Goal: Feedback & Contribution: Submit feedback/report problem

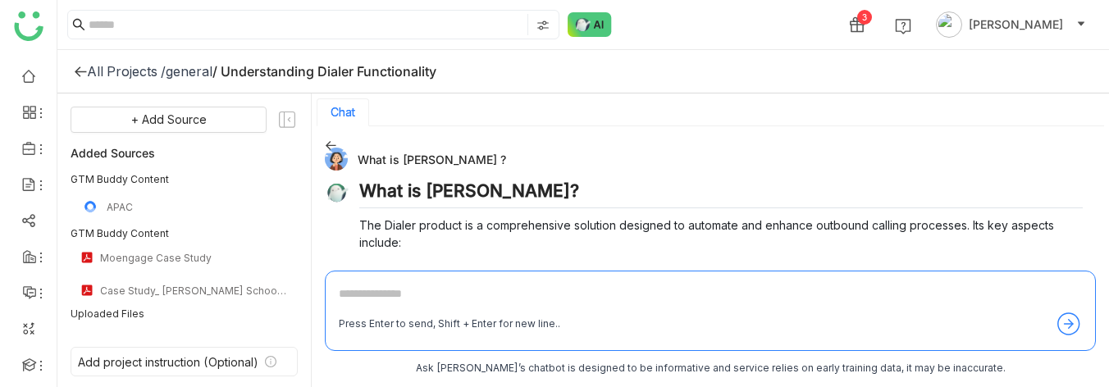
scroll to position [883, 0]
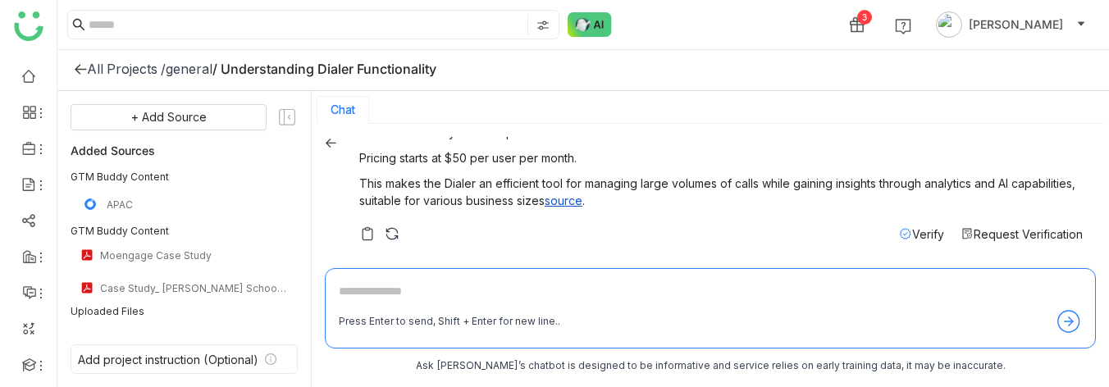
click at [421, 297] on textarea at bounding box center [710, 295] width 743 height 26
click at [386, 232] on img at bounding box center [392, 234] width 16 height 16
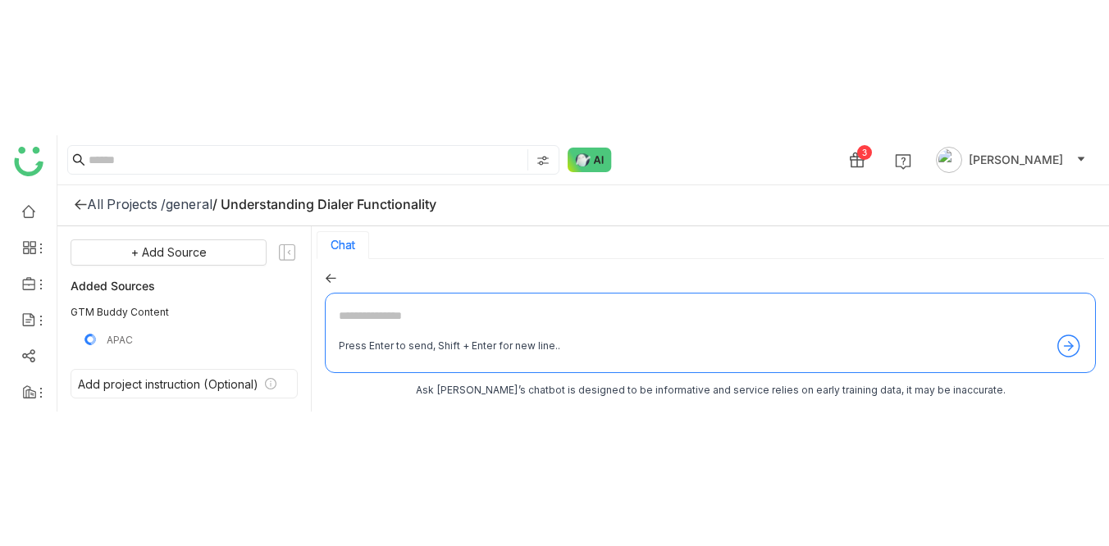
scroll to position [593, 0]
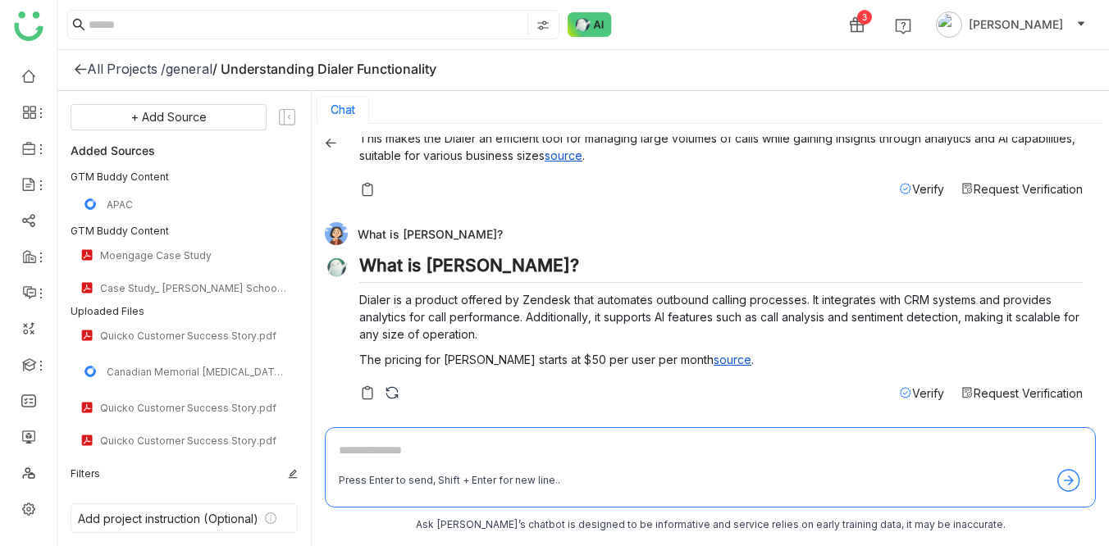
click at [192, 70] on div "general" at bounding box center [189, 69] width 47 height 16
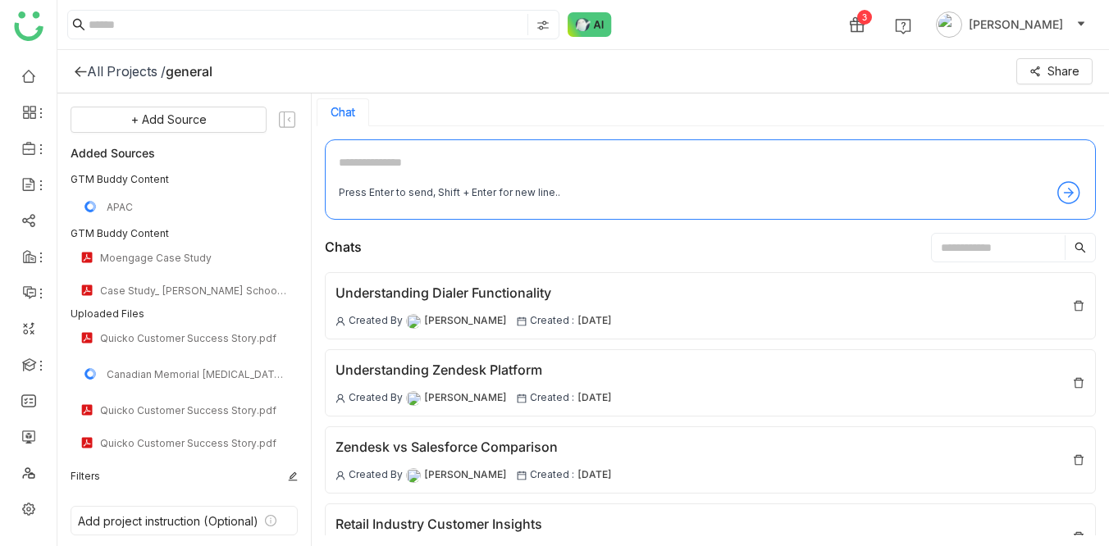
click at [134, 76] on div "All Projects /" at bounding box center [126, 71] width 79 height 16
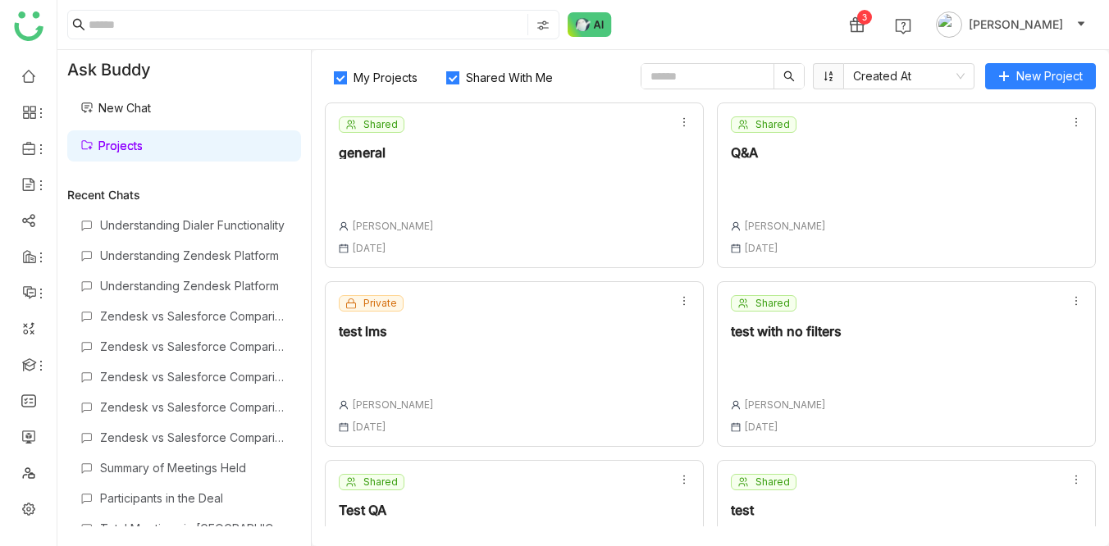
click at [358, 148] on div "general" at bounding box center [386, 152] width 95 height 13
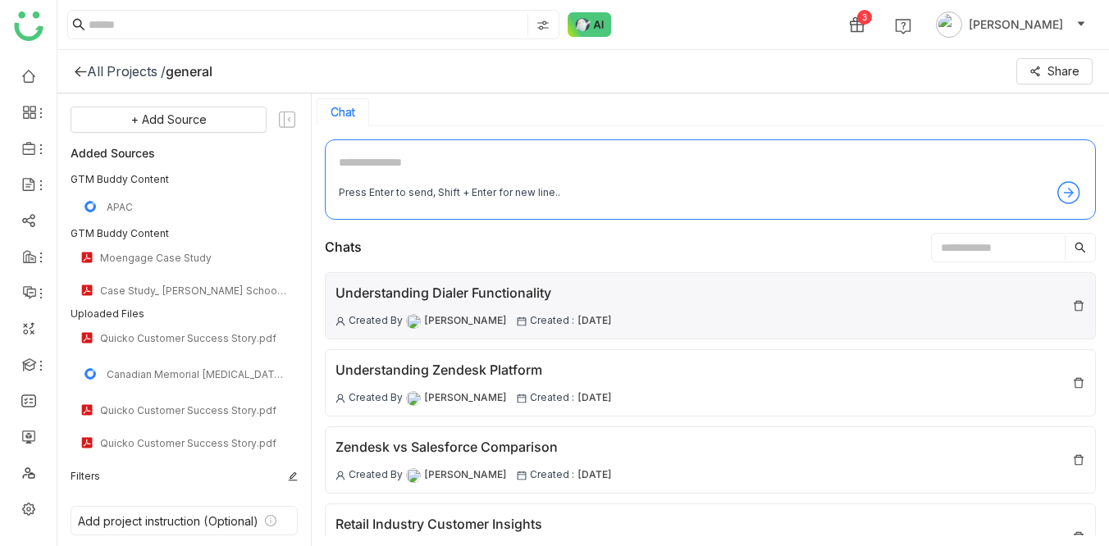
click at [462, 293] on div "Understanding Dialer Functionality" at bounding box center [474, 293] width 276 height 21
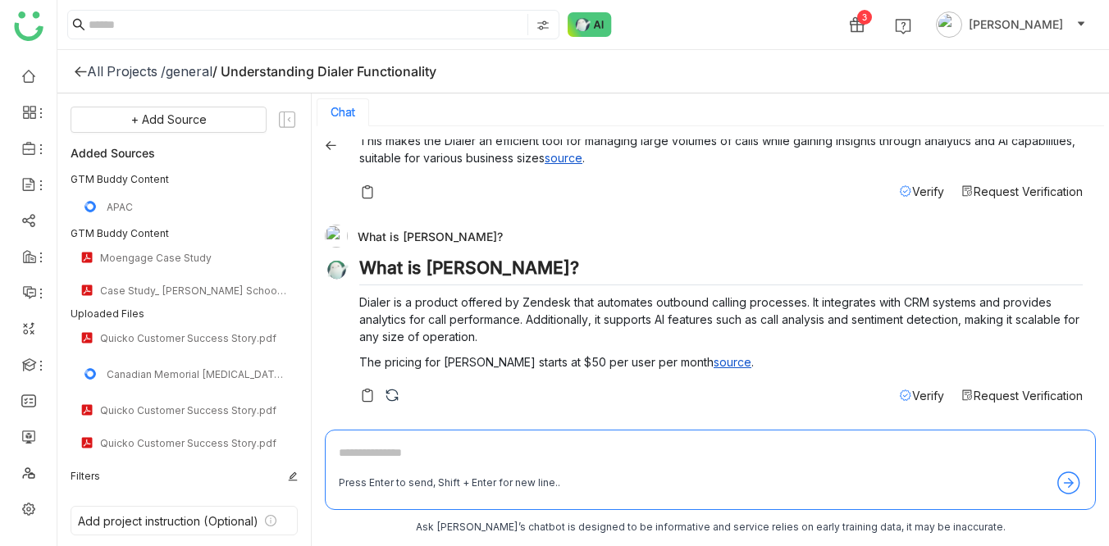
click at [198, 74] on div "general" at bounding box center [189, 71] width 47 height 16
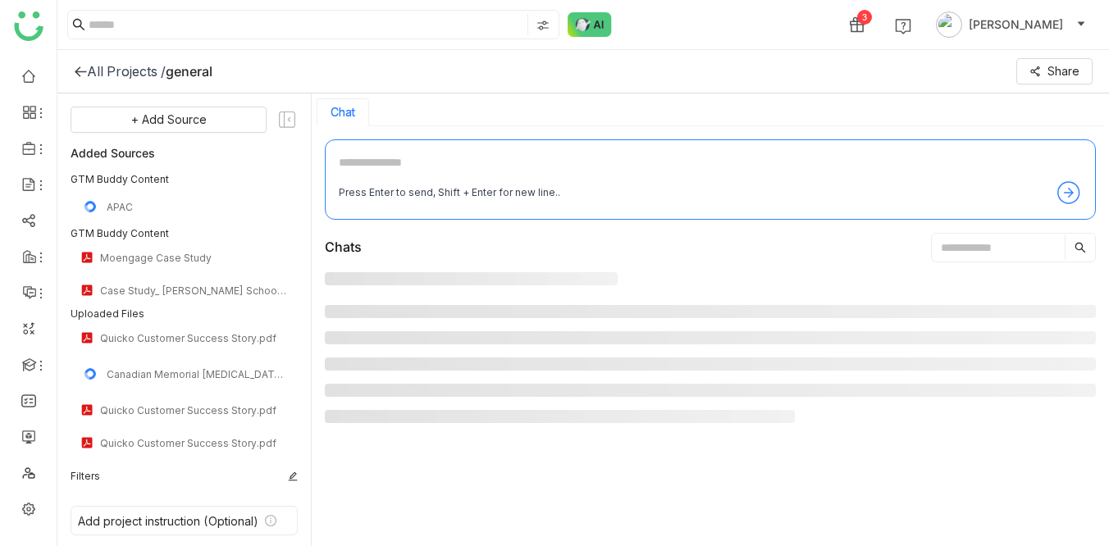
click at [198, 74] on div "general" at bounding box center [189, 71] width 47 height 16
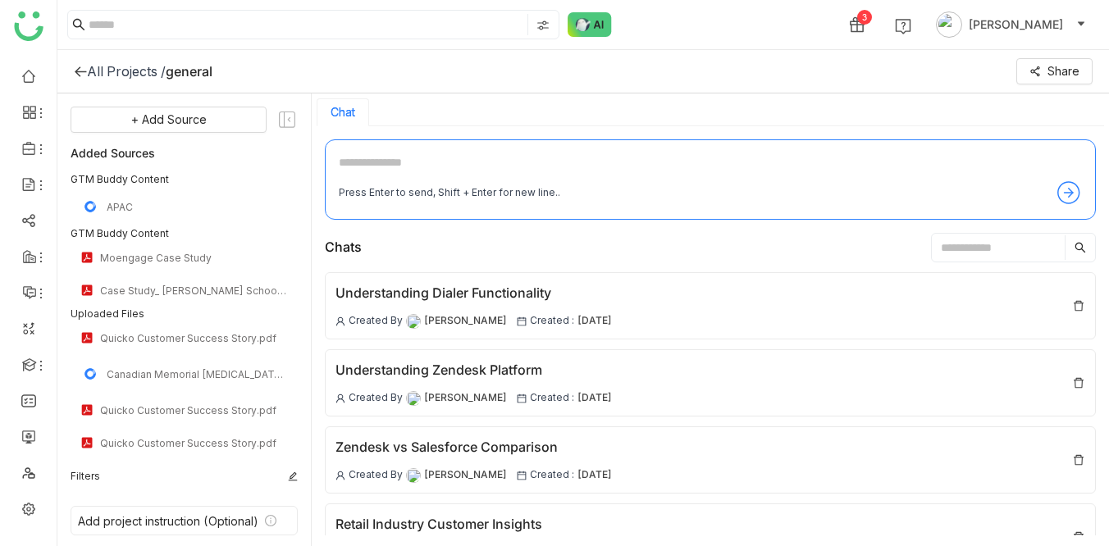
click at [741, 34] on div "3 Veena Pulicharla" at bounding box center [583, 24] width 1052 height 49
click at [1058, 66] on span "Share" at bounding box center [1064, 71] width 32 height 18
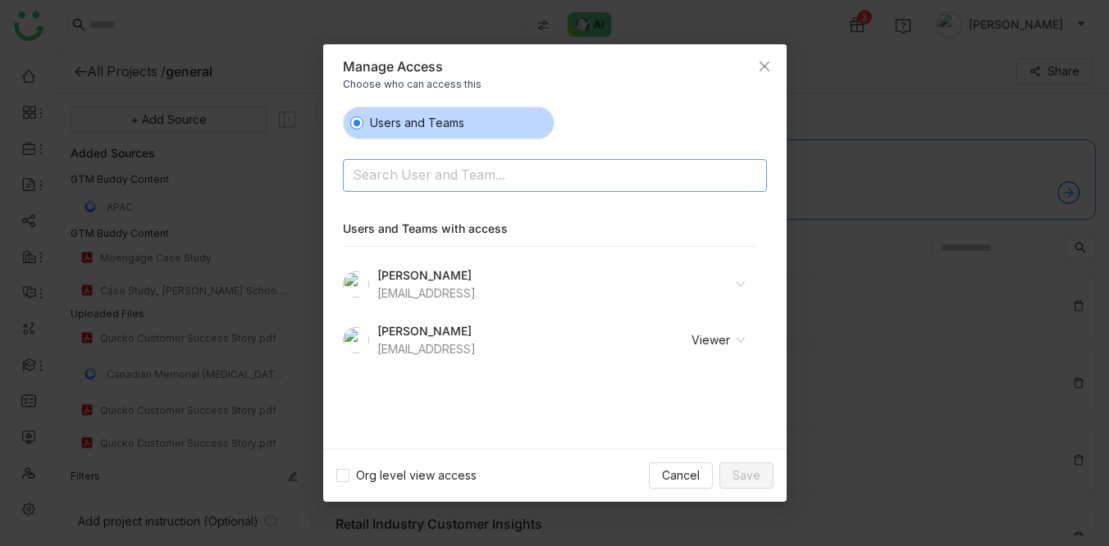
click at [467, 188] on input at bounding box center [513, 177] width 320 height 26
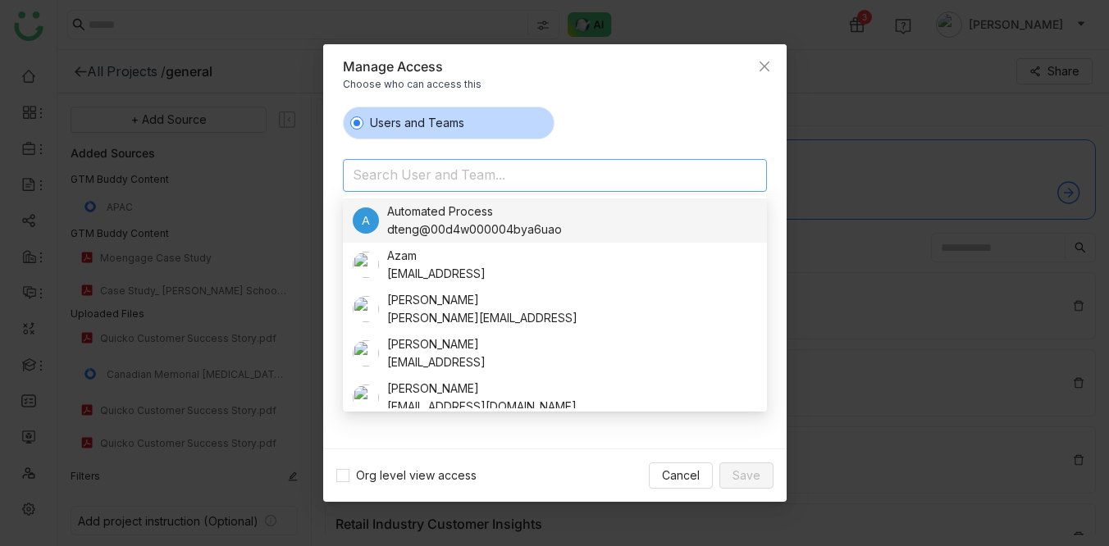
click at [385, 173] on input at bounding box center [513, 177] width 320 height 26
paste input "********"
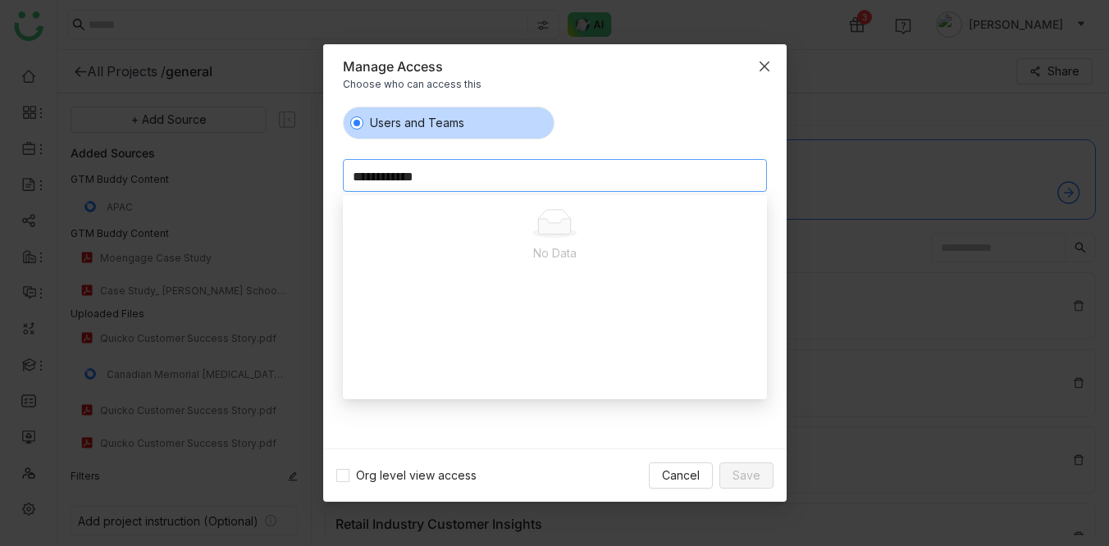
type input "**********"
click at [756, 65] on span "Close" at bounding box center [764, 66] width 44 height 44
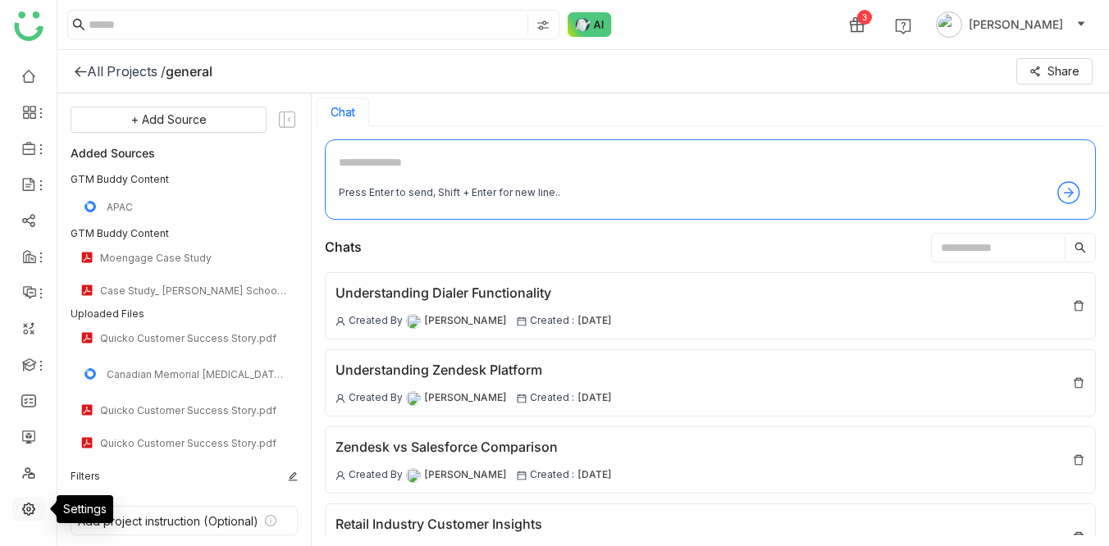
click at [27, 503] on link at bounding box center [28, 508] width 15 height 14
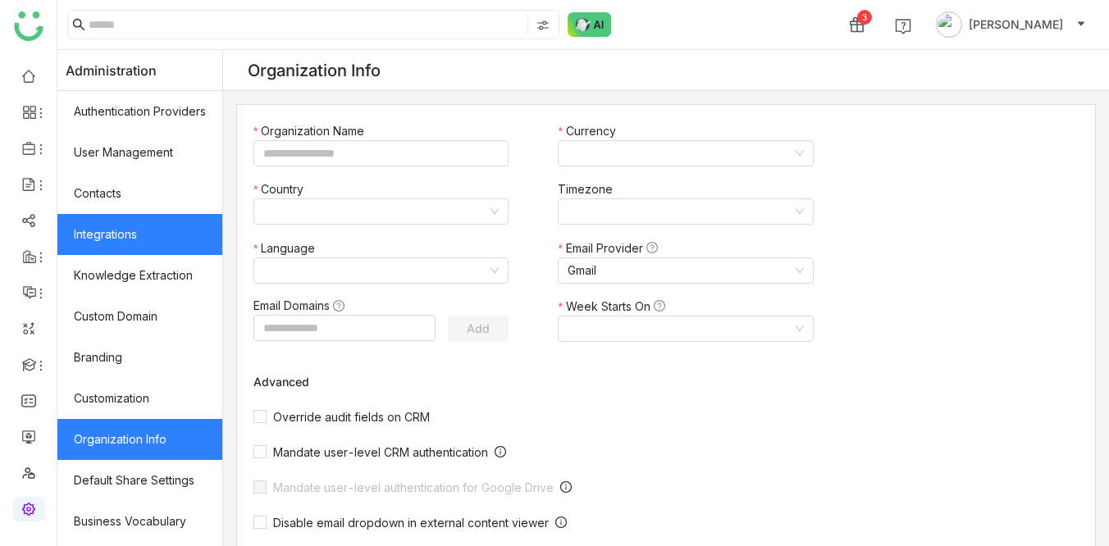
type input "*******"
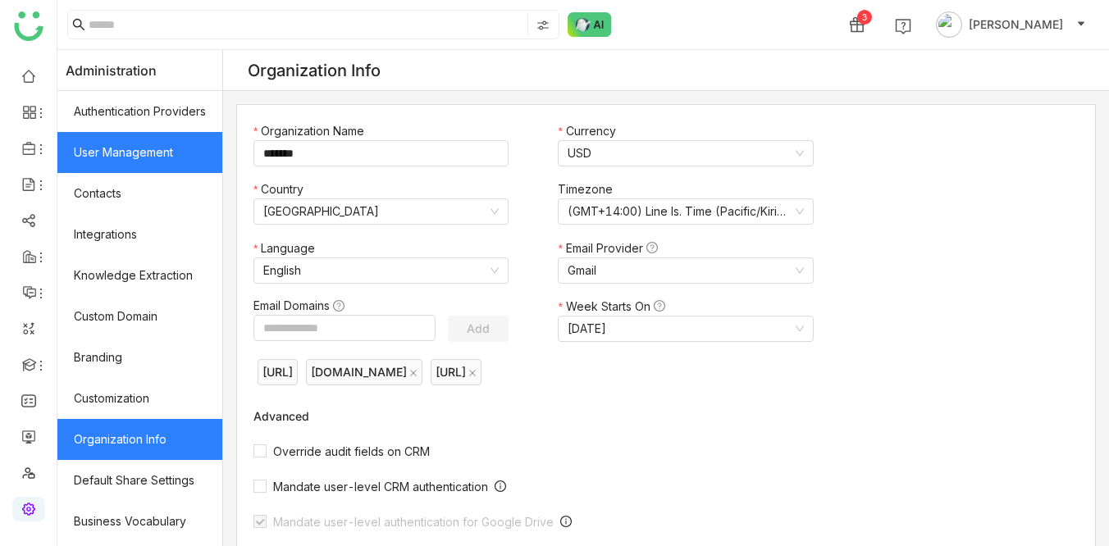
click at [126, 153] on link "User Management" at bounding box center [139, 152] width 165 height 41
click at [126, 157] on link "User Management" at bounding box center [139, 152] width 165 height 41
click at [129, 159] on link "User Management" at bounding box center [139, 152] width 165 height 41
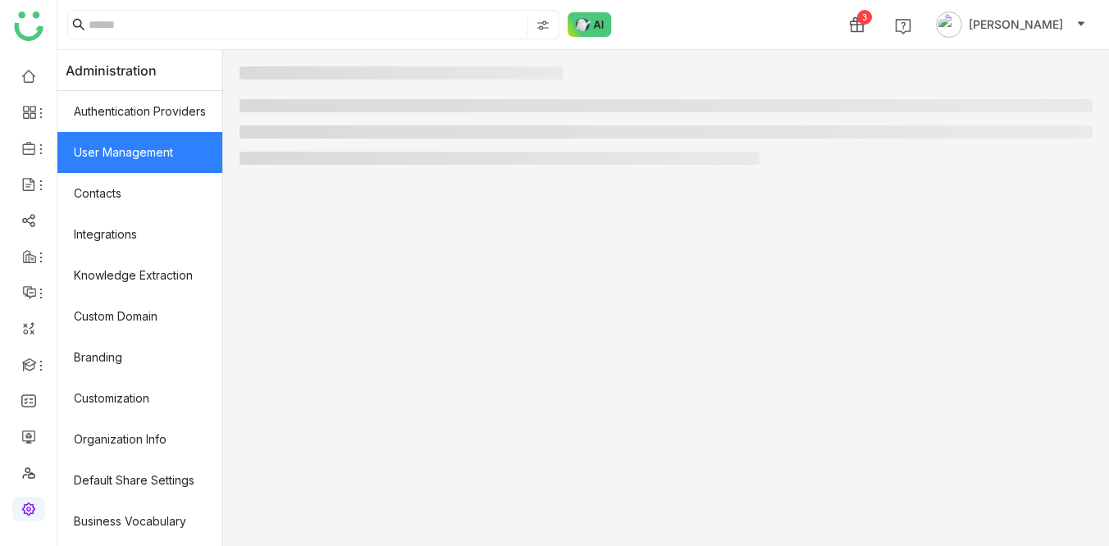
click at [139, 151] on link "User Management" at bounding box center [139, 152] width 165 height 41
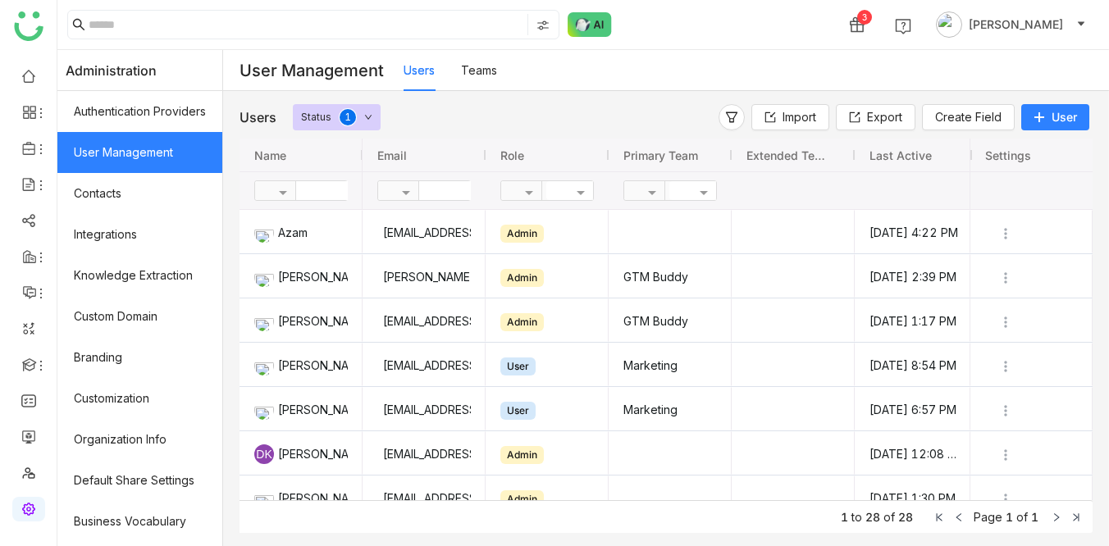
click at [1039, 124] on button "User" at bounding box center [1055, 117] width 68 height 26
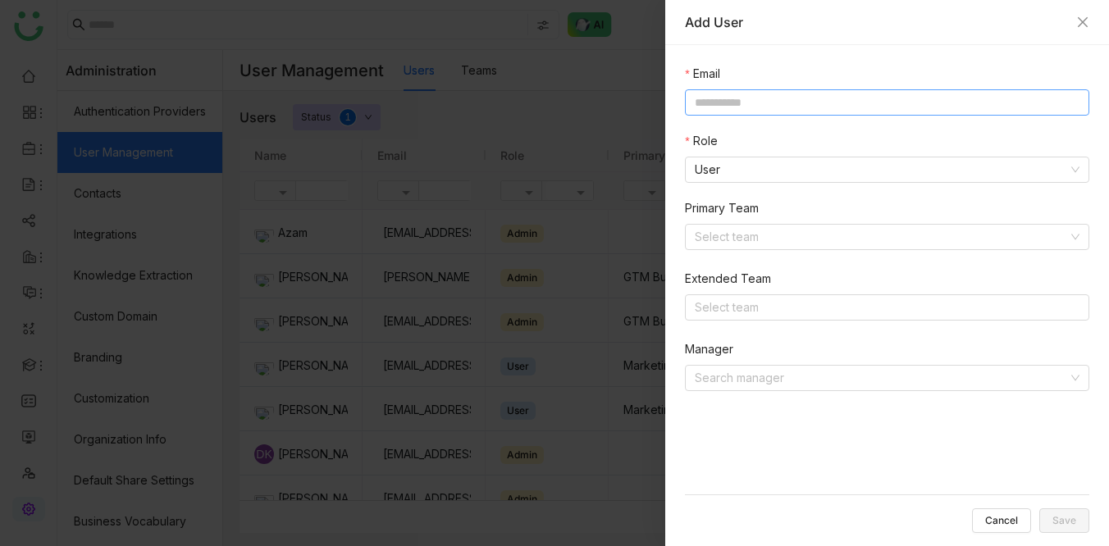
click at [781, 96] on input at bounding box center [887, 102] width 404 height 26
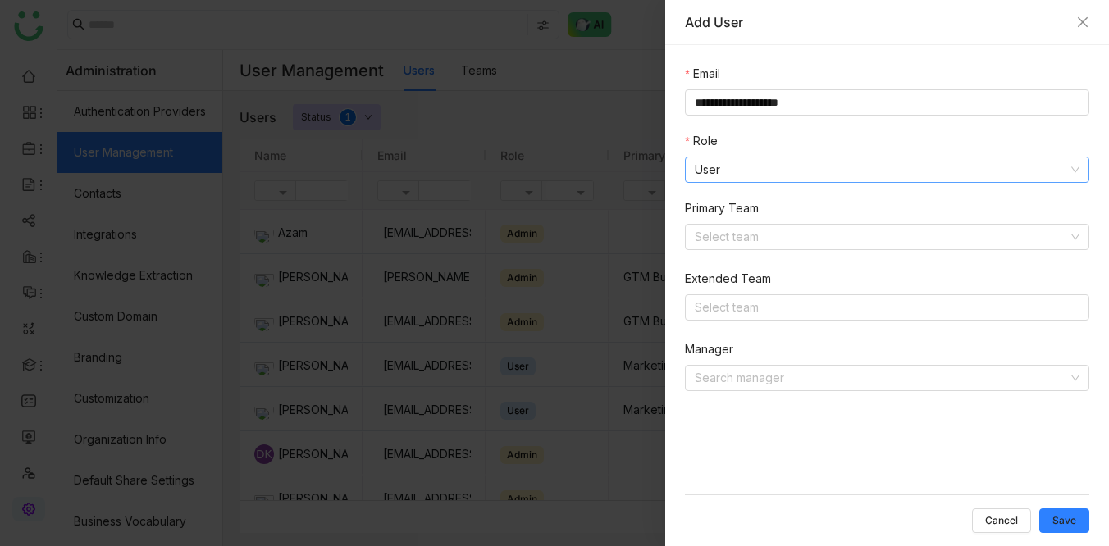
type input "**********"
click at [792, 167] on nz-select-item "User" at bounding box center [887, 169] width 385 height 25
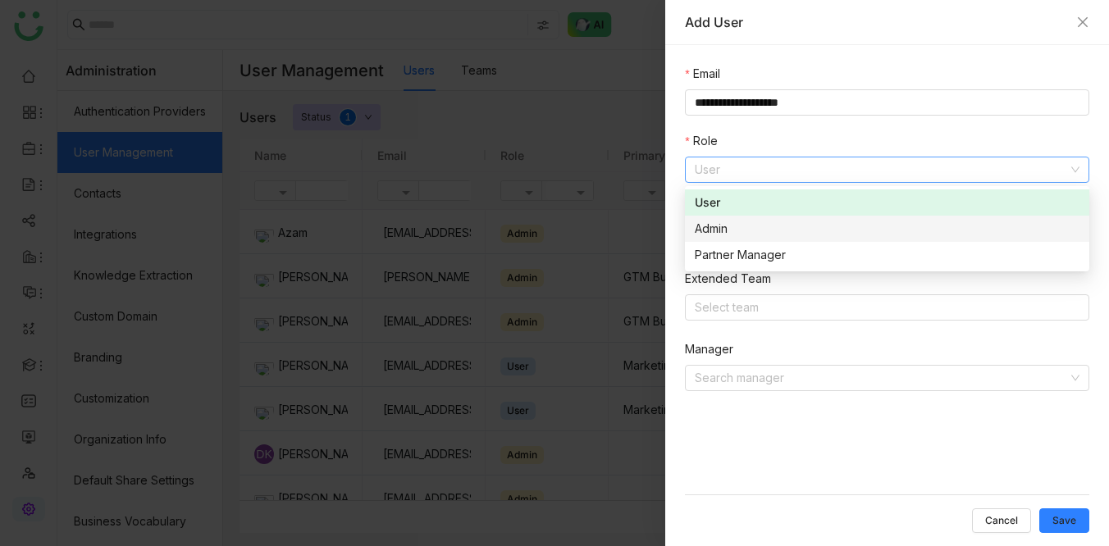
click at [748, 229] on div "Admin" at bounding box center [887, 229] width 385 height 18
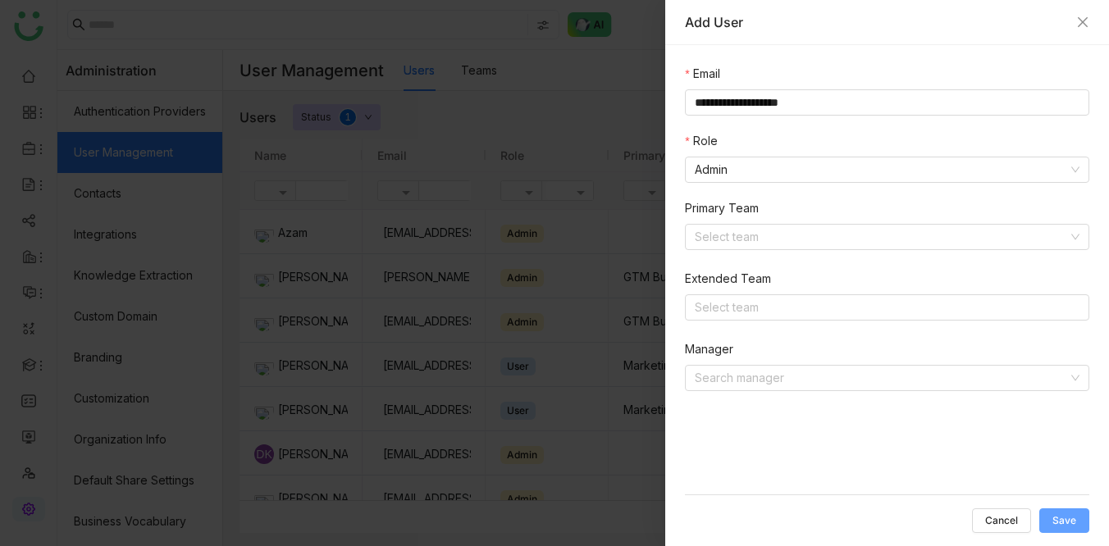
click at [1061, 521] on span "Save" at bounding box center [1064, 521] width 24 height 0
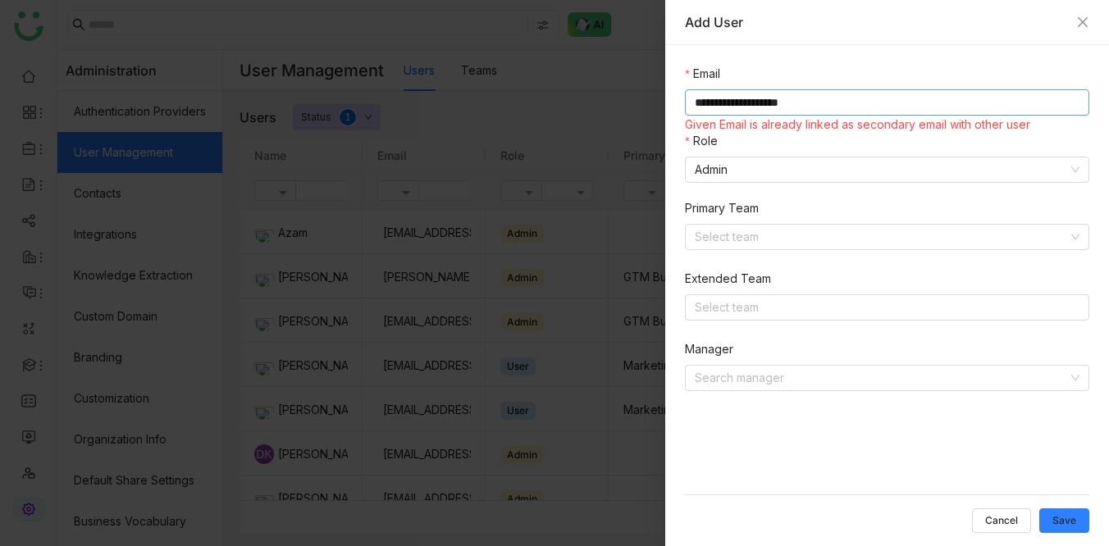
click at [842, 107] on input "**********" at bounding box center [887, 102] width 404 height 26
click at [1076, 24] on icon "Close" at bounding box center [1082, 22] width 13 height 13
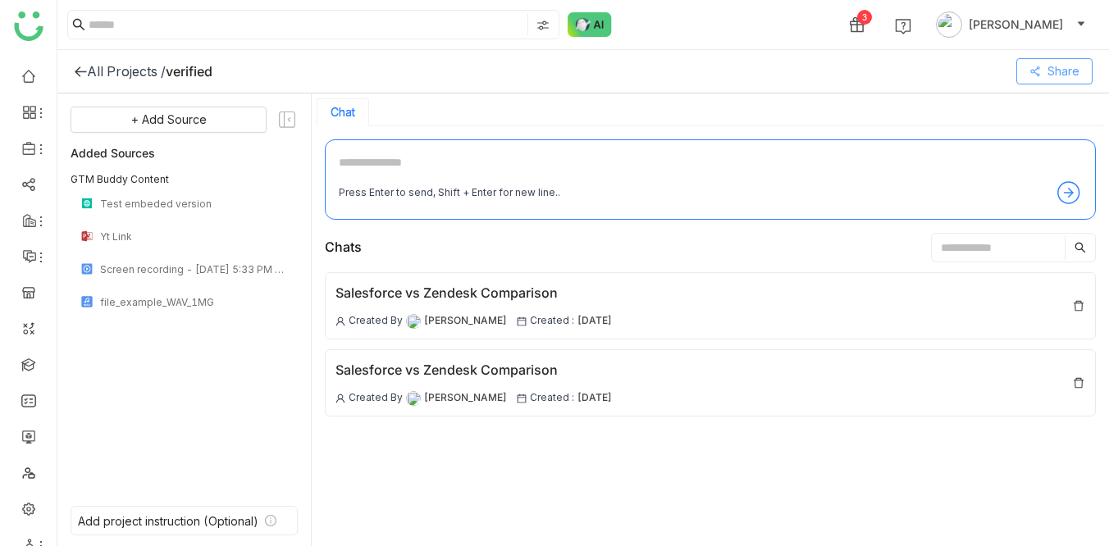
click at [1056, 66] on span "Share" at bounding box center [1064, 71] width 32 height 18
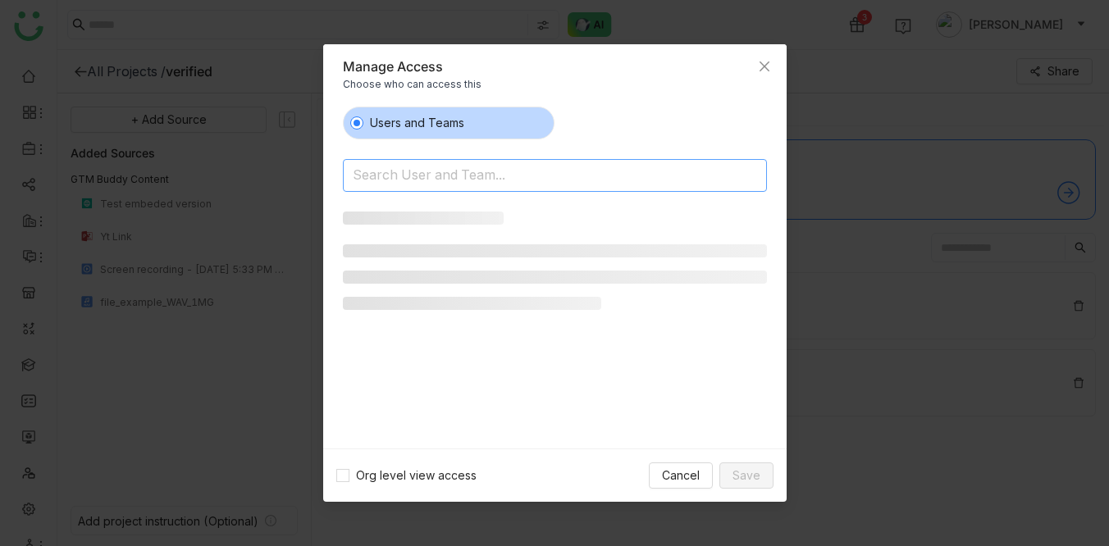
click at [467, 173] on input at bounding box center [513, 177] width 320 height 26
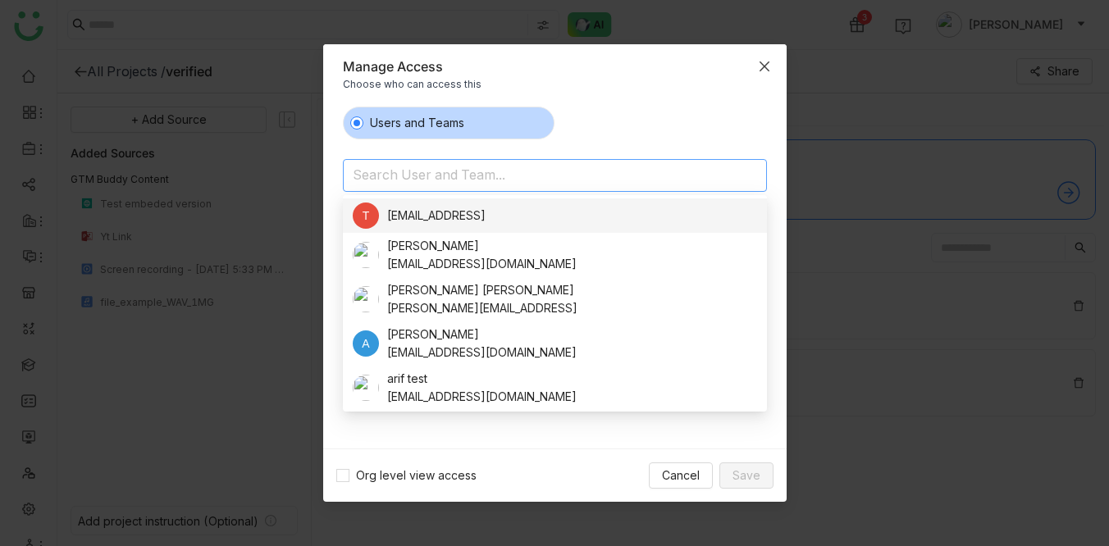
click at [764, 62] on icon "Close" at bounding box center [764, 66] width 13 height 13
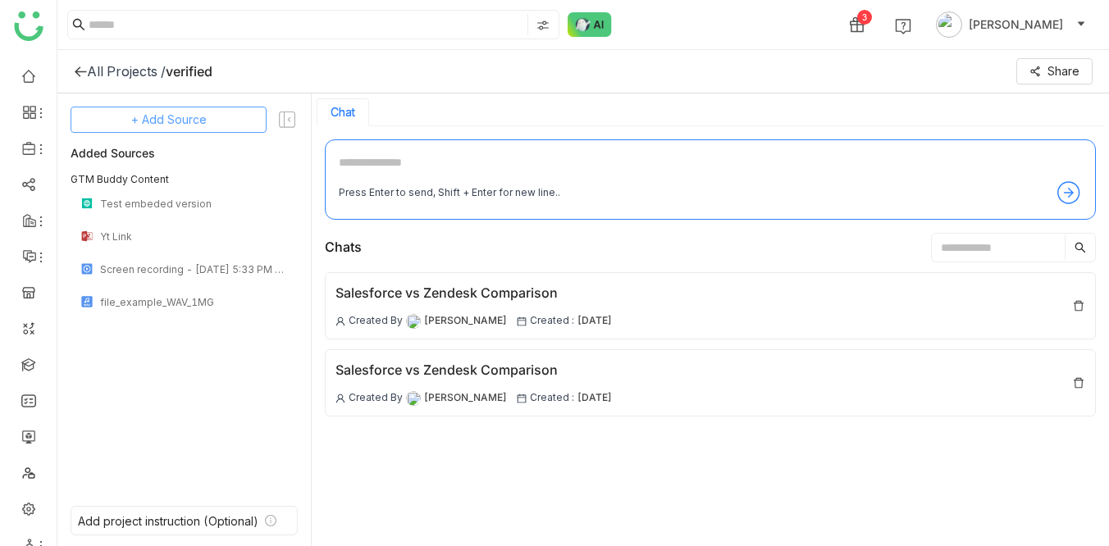
click at [128, 116] on button "+ Add Source" at bounding box center [169, 120] width 196 height 26
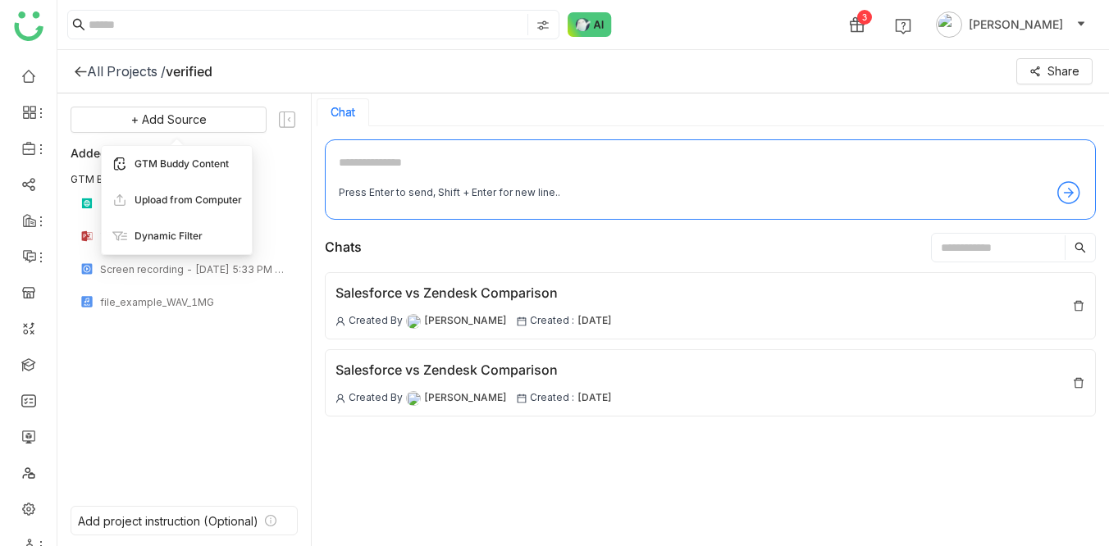
click at [176, 166] on span "GTM Buddy Content" at bounding box center [182, 164] width 94 height 15
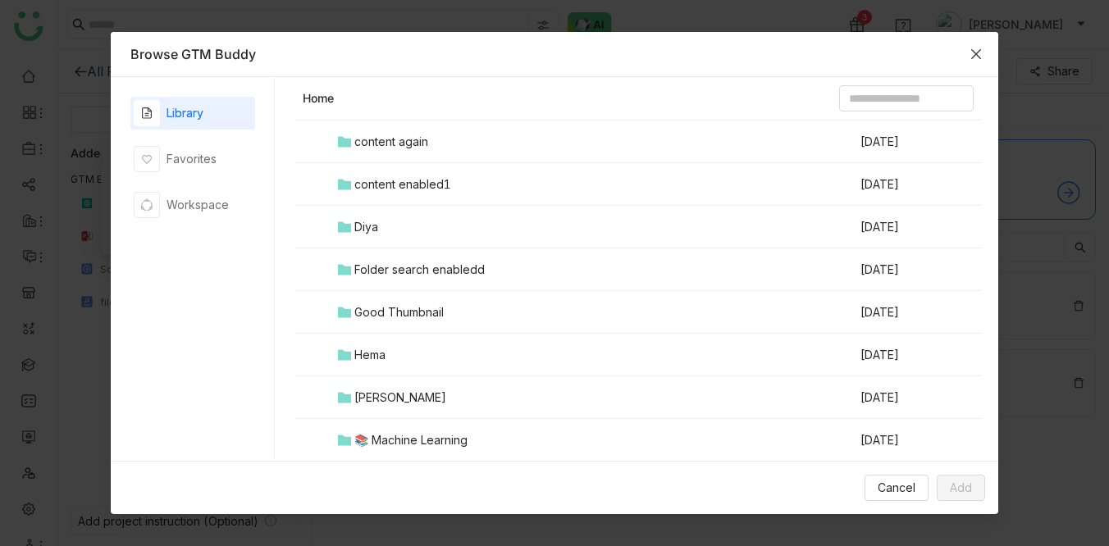
scroll to position [367, 0]
click at [394, 353] on td "Hema" at bounding box center [597, 356] width 523 height 43
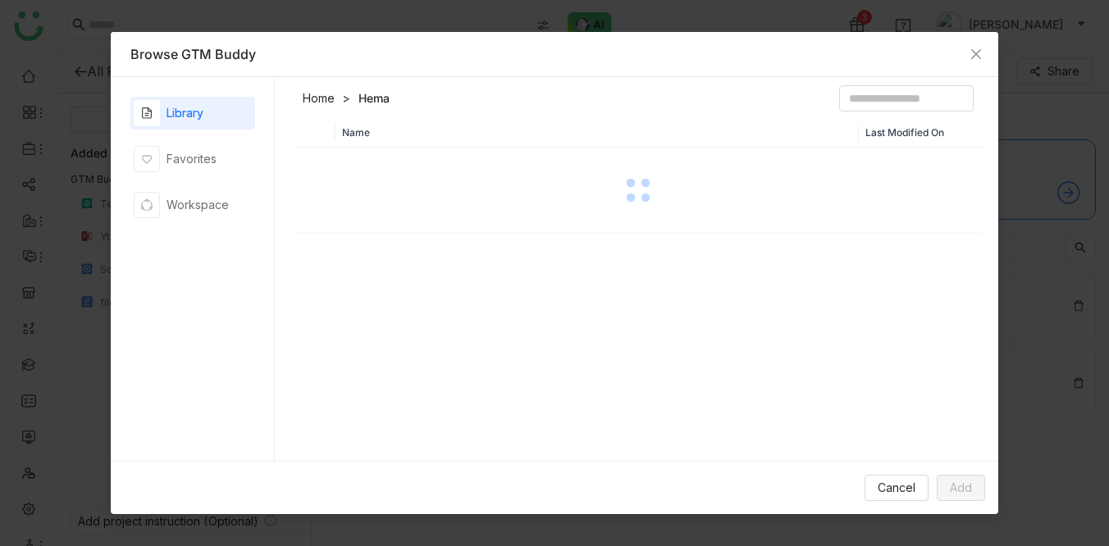
scroll to position [0, 0]
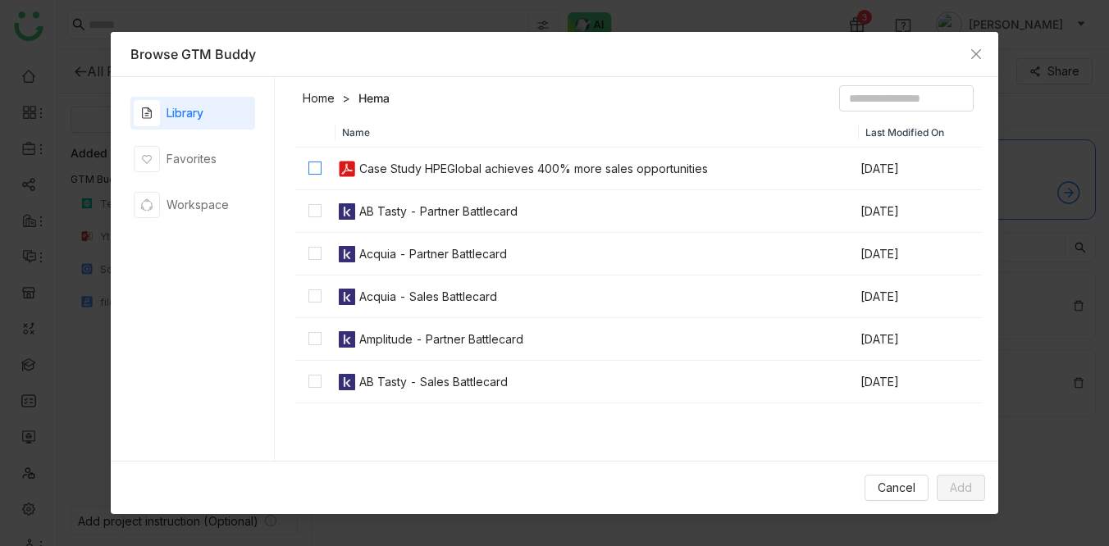
click at [312, 175] on label at bounding box center [314, 169] width 13 height 18
click at [971, 493] on span "Add" at bounding box center [961, 488] width 22 height 18
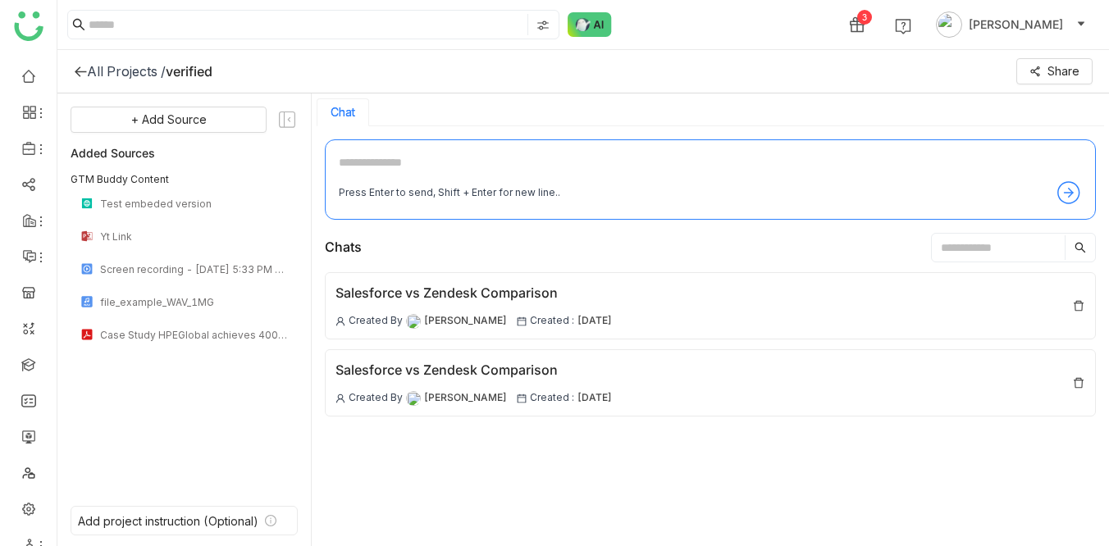
click at [700, 33] on div "3 Veena Pulicharla" at bounding box center [583, 24] width 1052 height 49
click at [1042, 74] on button "Share" at bounding box center [1054, 71] width 76 height 26
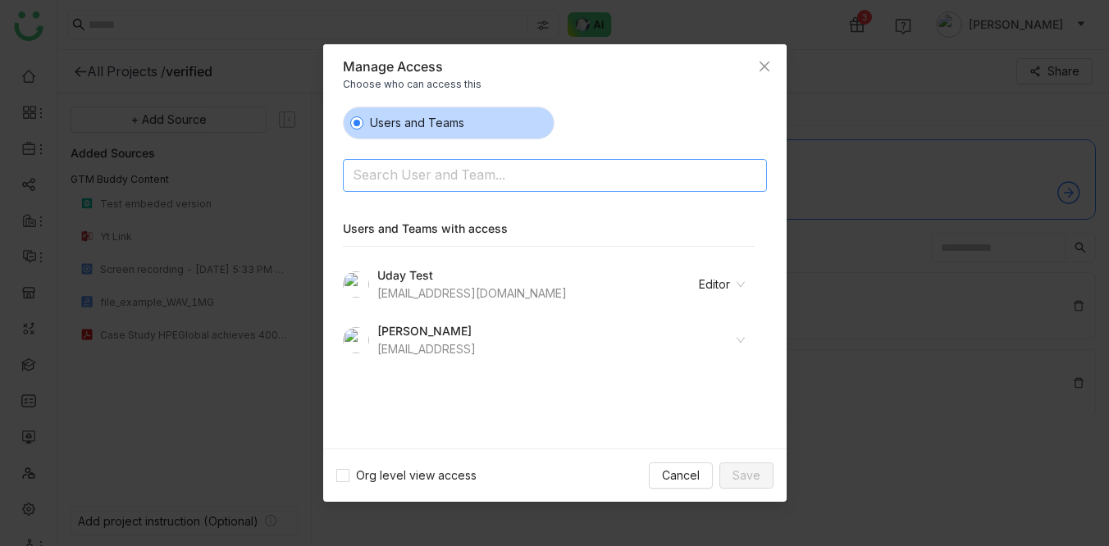
click at [429, 179] on input at bounding box center [513, 177] width 320 height 26
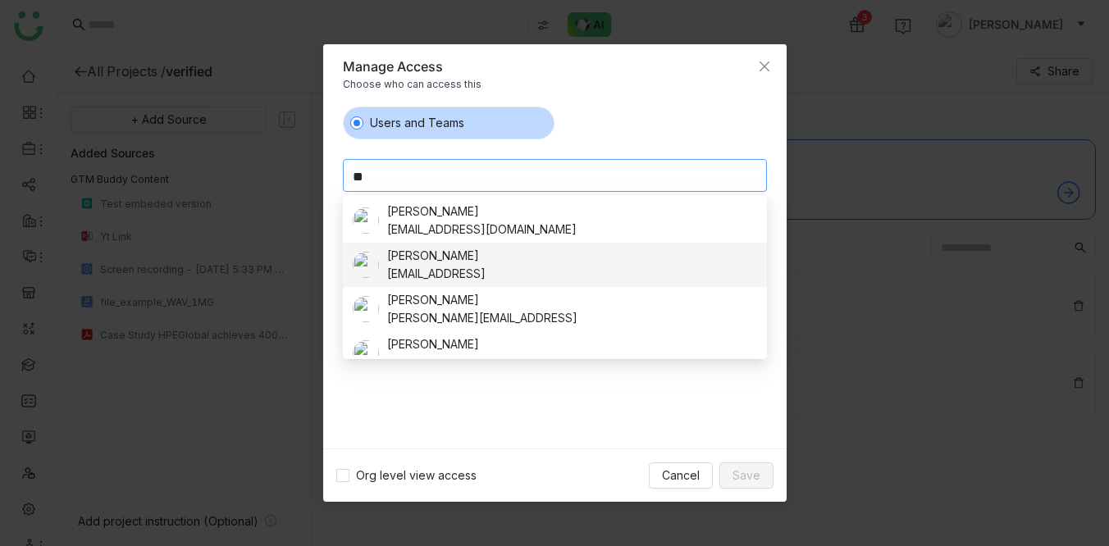
type input "**"
click at [460, 262] on div "Avneesh Srivastava" at bounding box center [436, 256] width 98 height 18
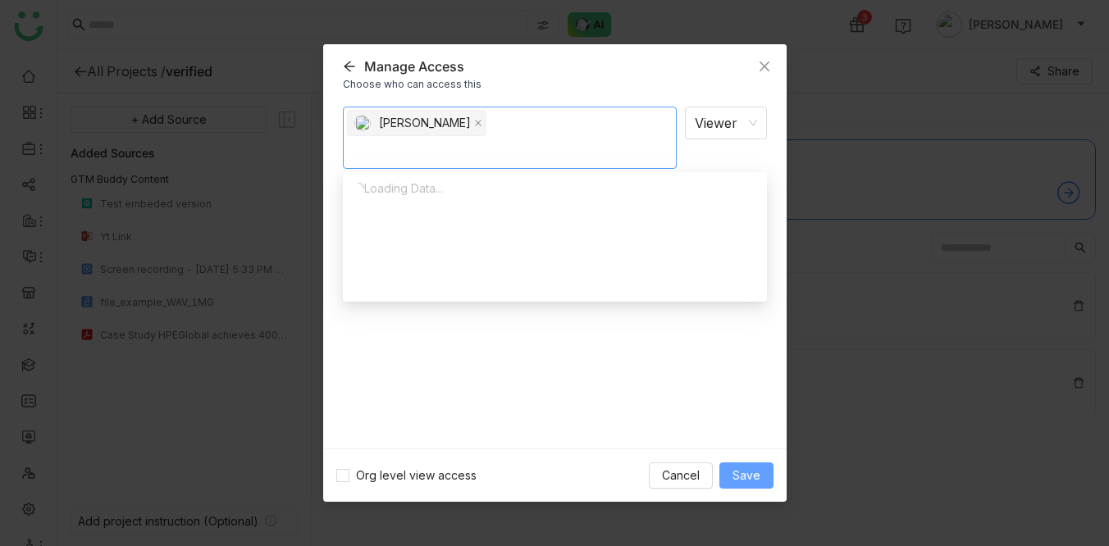
click at [751, 472] on span "Save" at bounding box center [747, 476] width 28 height 18
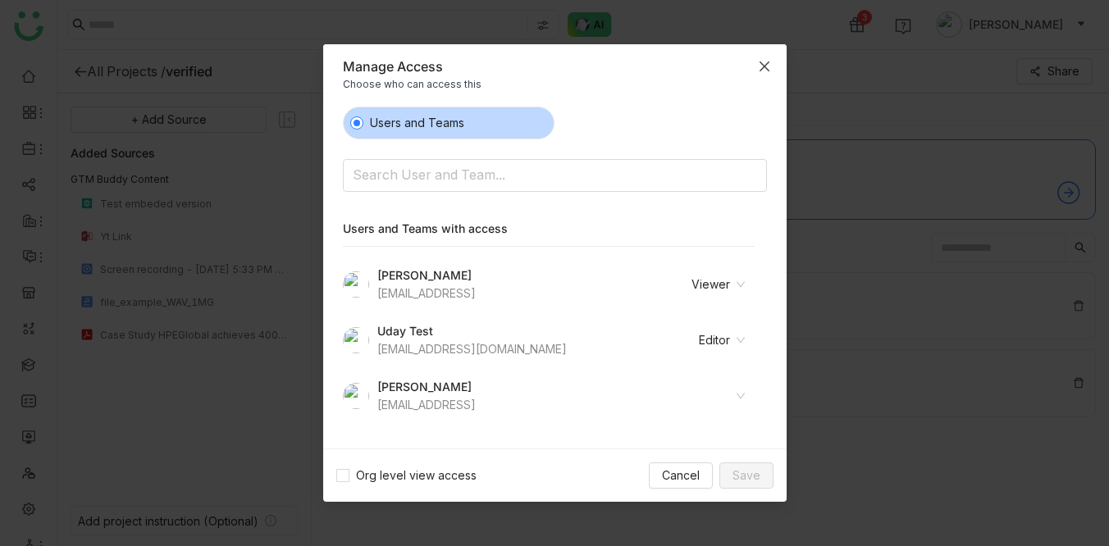
click at [769, 62] on icon "Close" at bounding box center [764, 66] width 13 height 13
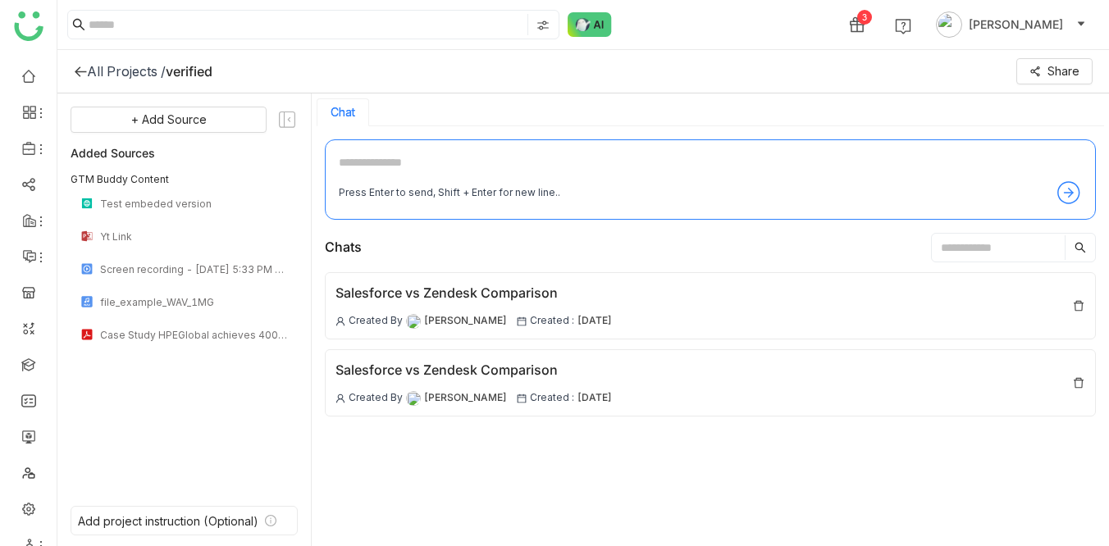
click at [459, 153] on textarea at bounding box center [710, 166] width 743 height 26
click at [797, 16] on div "3 Veena Pulicharla" at bounding box center [583, 24] width 1052 height 49
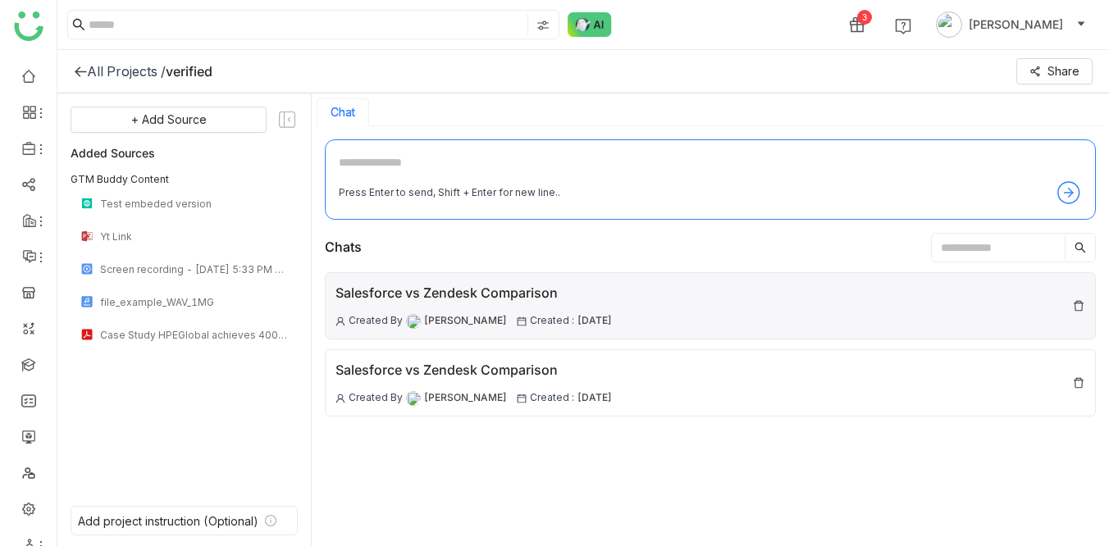
click at [536, 292] on div "Salesforce vs Zendesk Comparison" at bounding box center [474, 293] width 276 height 21
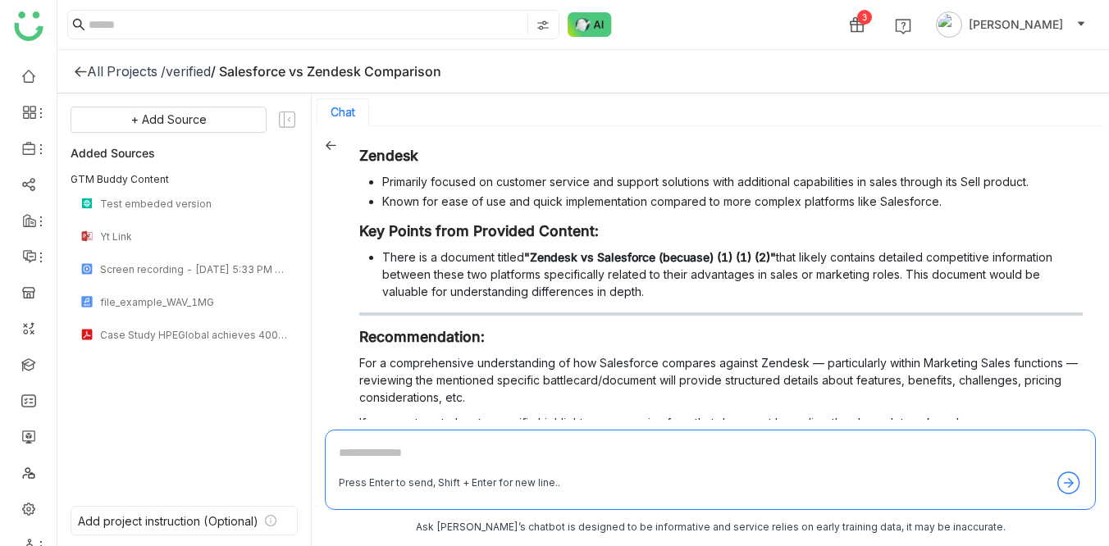
scroll to position [951, 0]
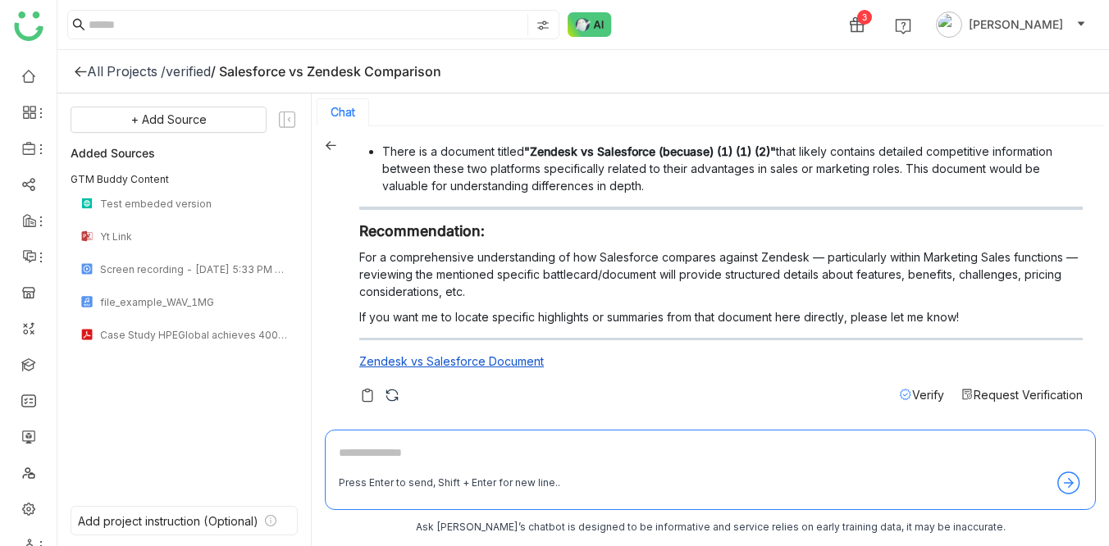
click at [515, 469] on textarea at bounding box center [710, 457] width 743 height 26
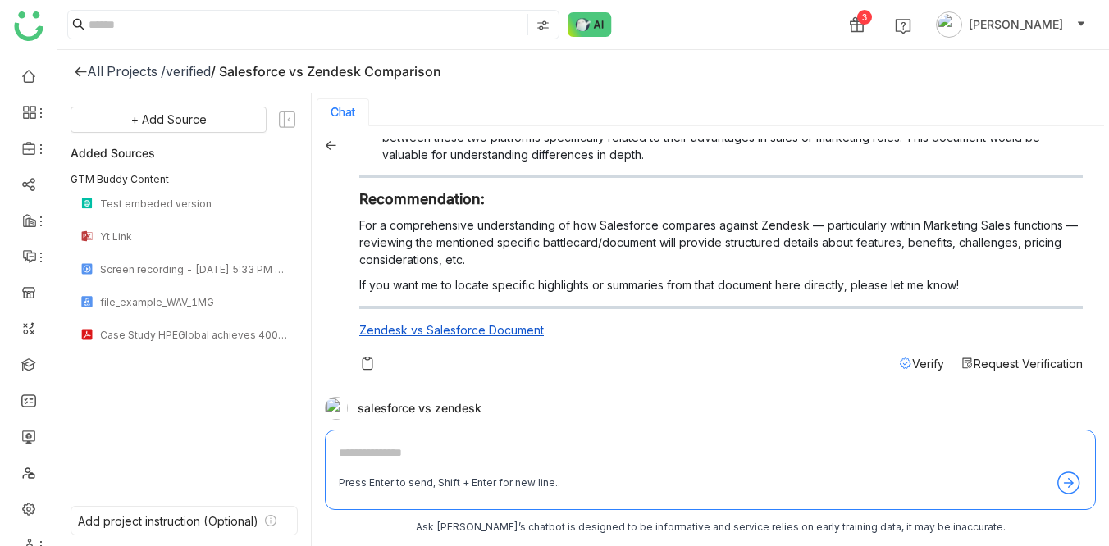
scroll to position [186, 0]
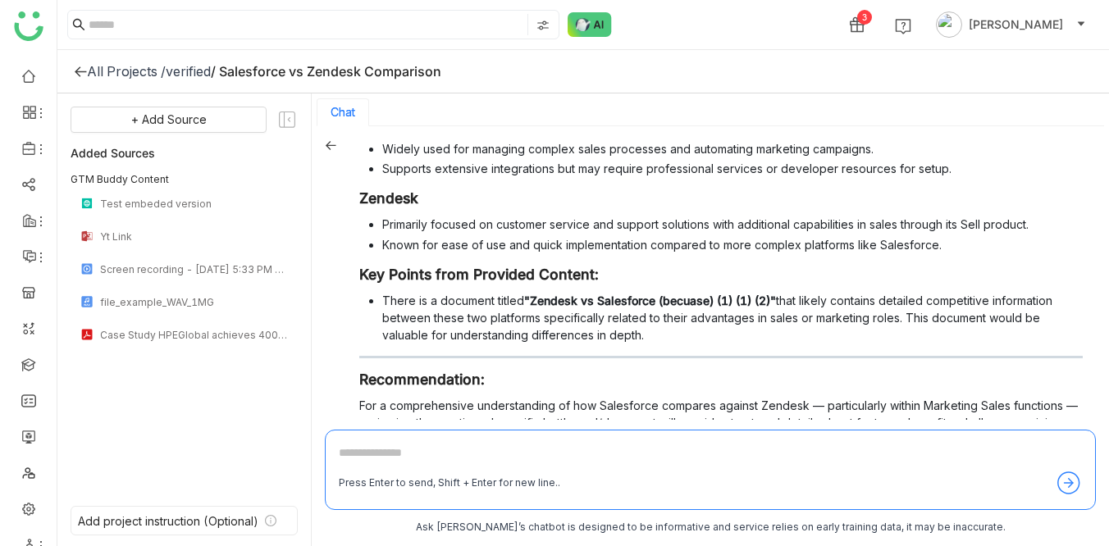
click at [330, 145] on icon at bounding box center [331, 145] width 11 height 9
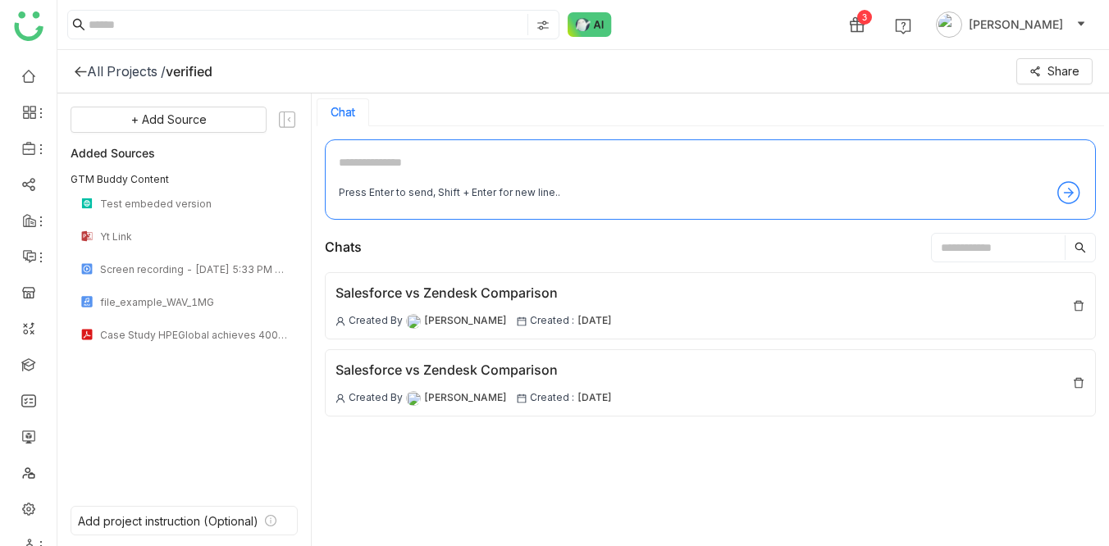
click at [710, 20] on div "3 Veena Pulicharla" at bounding box center [583, 24] width 1052 height 49
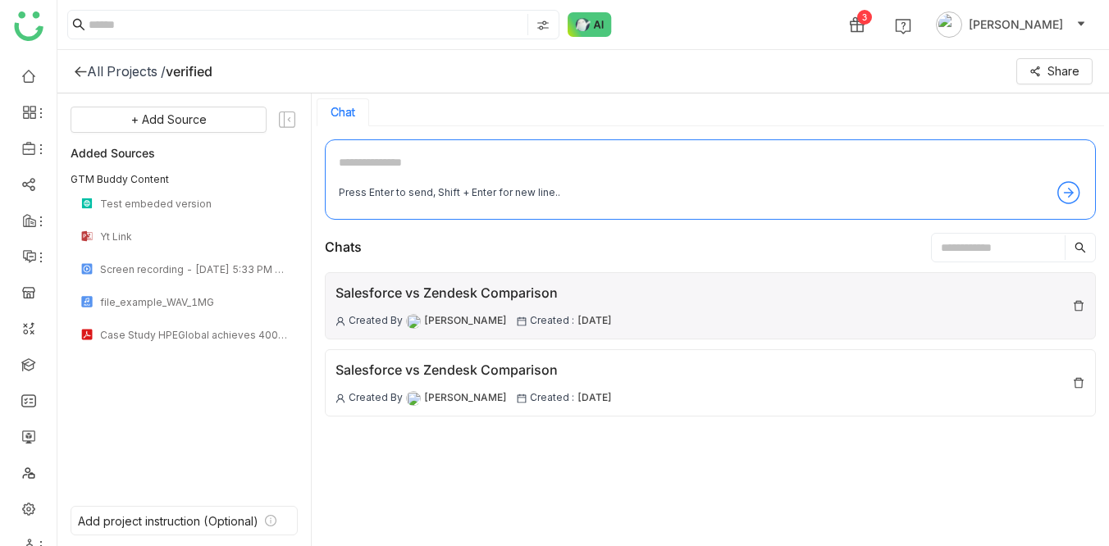
click at [568, 296] on div "Salesforce vs Zendesk Comparison" at bounding box center [474, 293] width 276 height 21
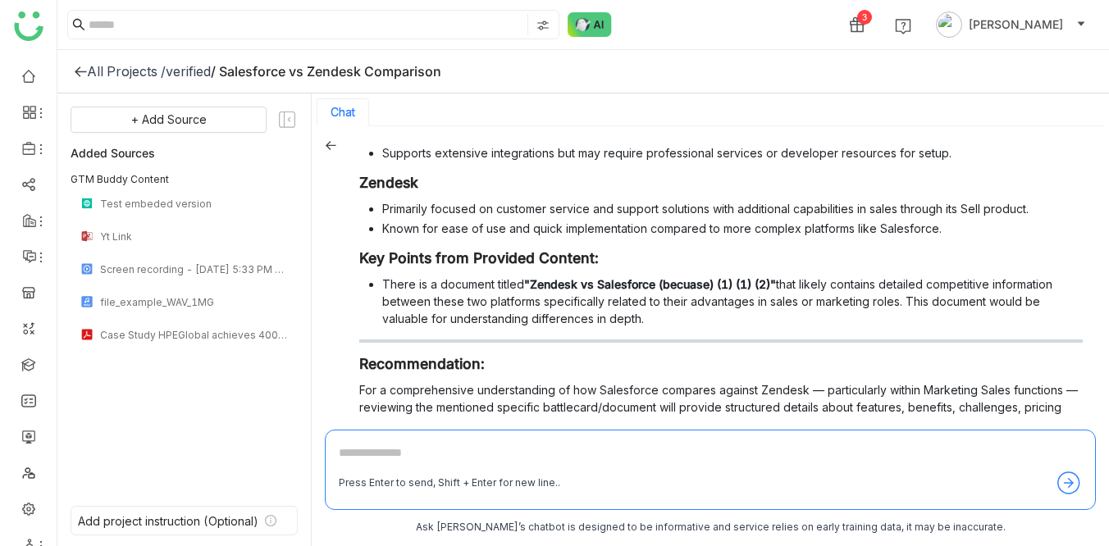
scroll to position [951, 0]
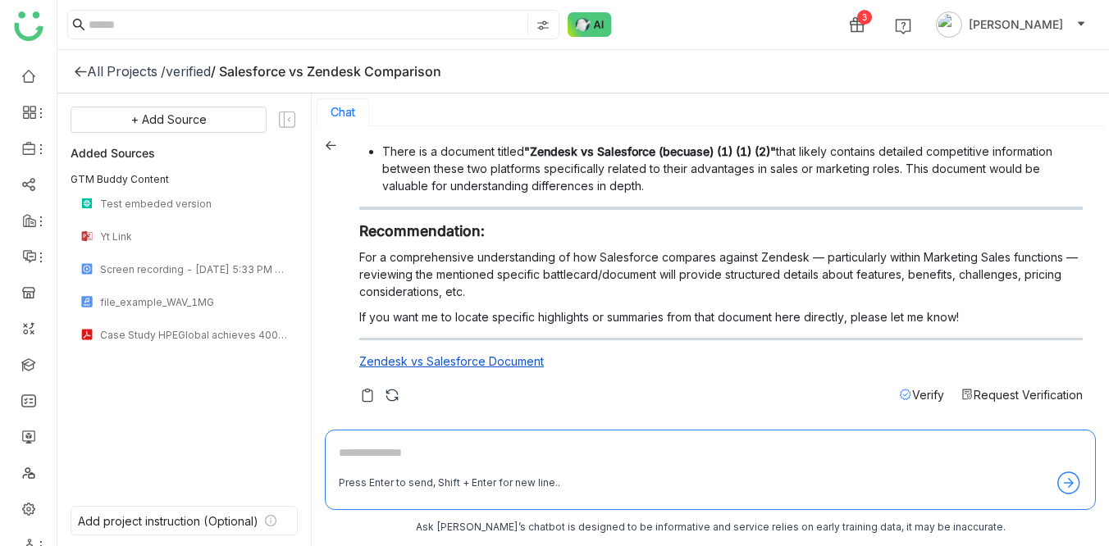
click at [1029, 394] on span "Request Verification" at bounding box center [1028, 395] width 109 height 14
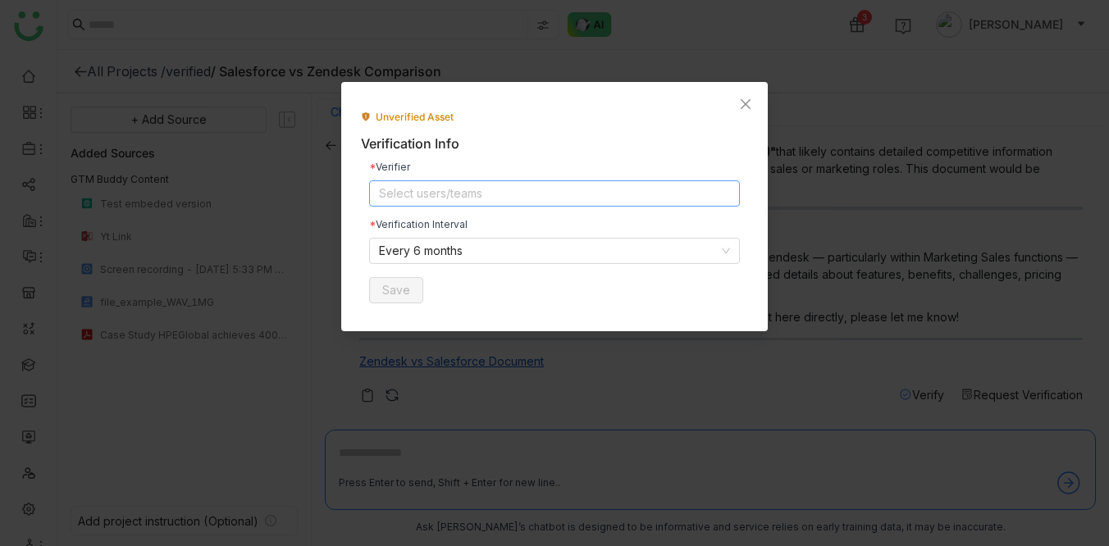
click at [486, 191] on nz-select-top-control "Select users/teams" at bounding box center [554, 193] width 371 height 26
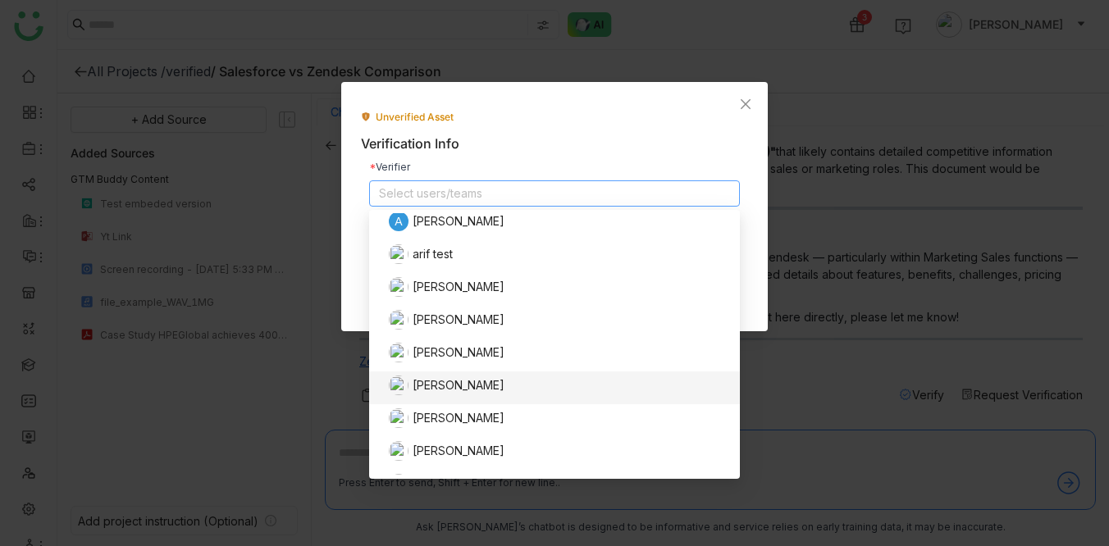
scroll to position [403, 0]
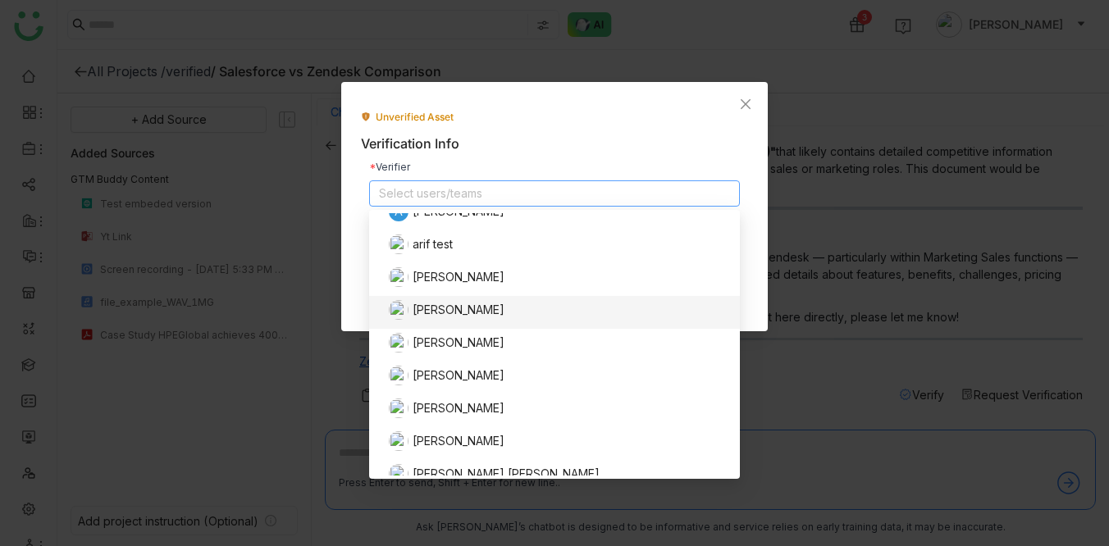
click at [450, 307] on div "Avneesh Srivastava" at bounding box center [559, 310] width 341 height 20
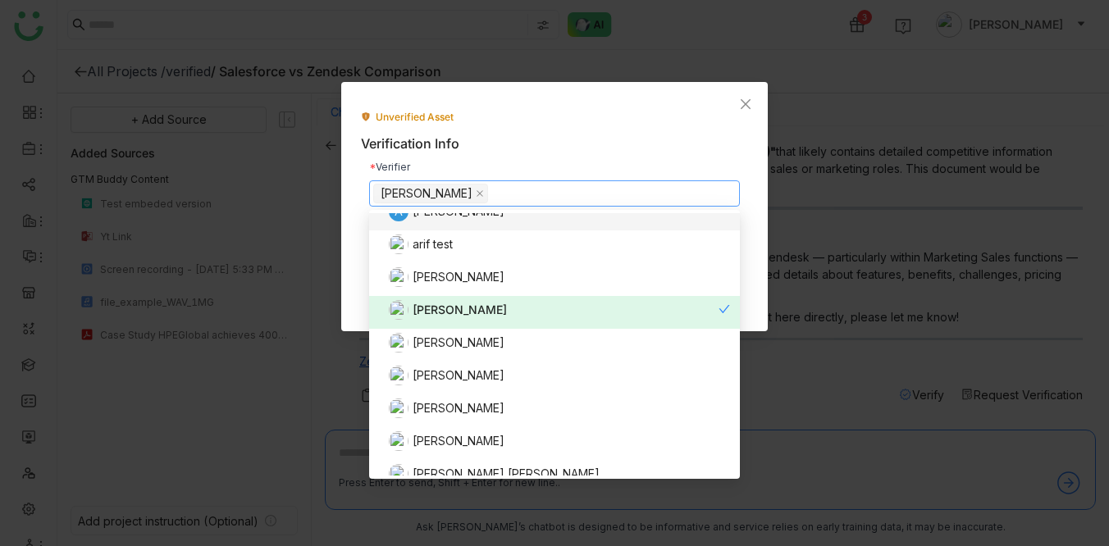
click at [690, 130] on div "Unverified Asset Verification Info Verifier Avneesh Srivastava Verification Int…" at bounding box center [554, 211] width 387 height 202
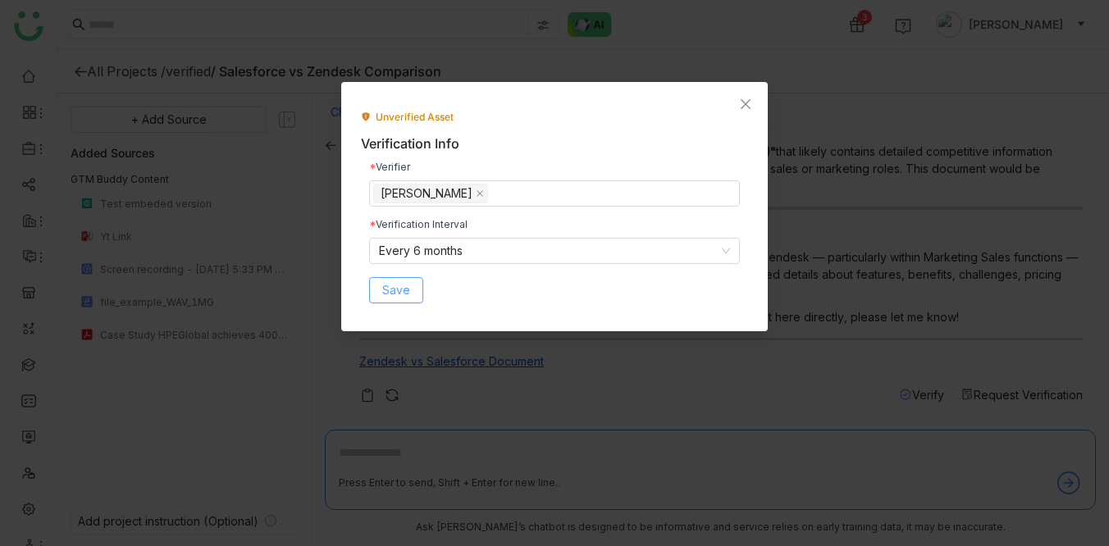
click at [393, 285] on span "Save" at bounding box center [396, 290] width 28 height 18
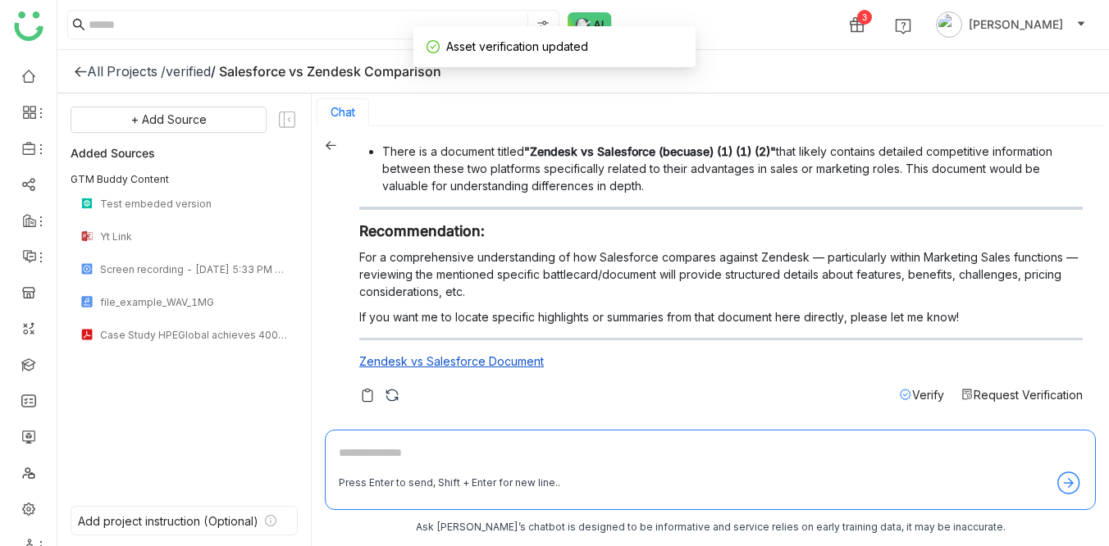
scroll to position [2, 0]
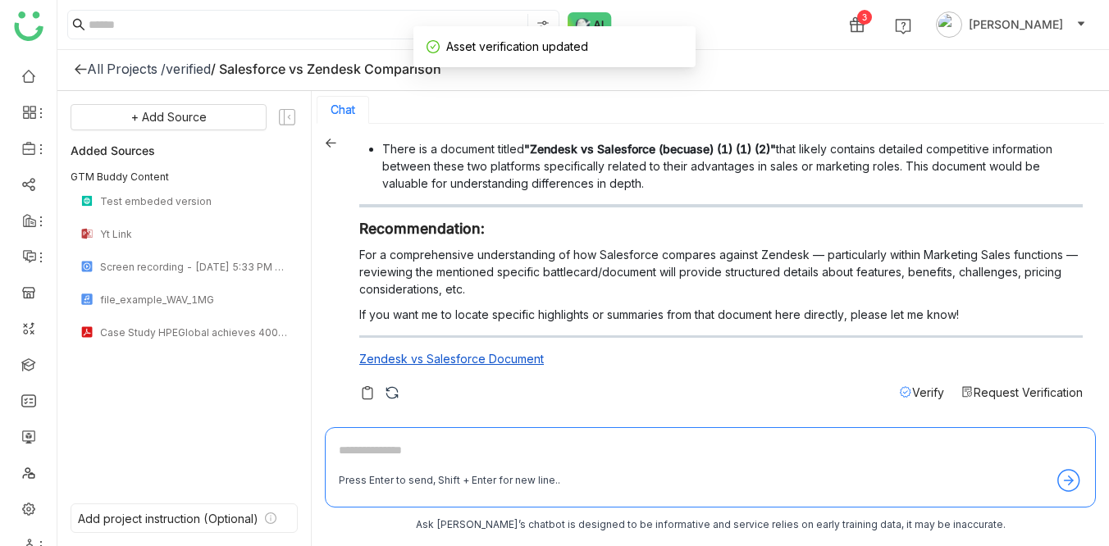
click at [382, 286] on p "For a comprehensive understanding of how Salesforce compares against Zendesk — …" at bounding box center [721, 272] width 724 height 52
click at [185, 71] on div "verified" at bounding box center [188, 69] width 45 height 16
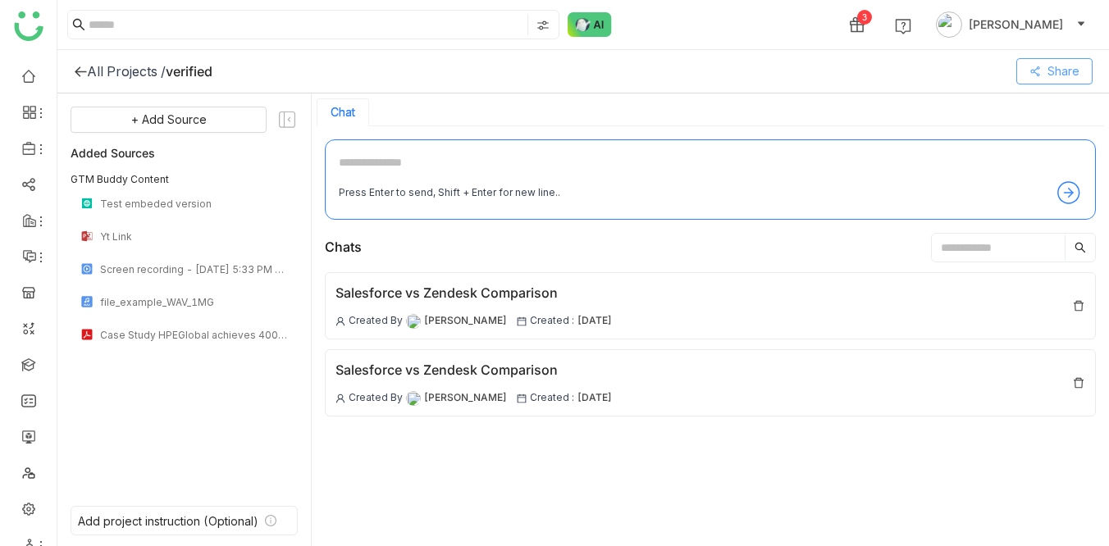
click at [1048, 75] on span "Share" at bounding box center [1064, 71] width 32 height 18
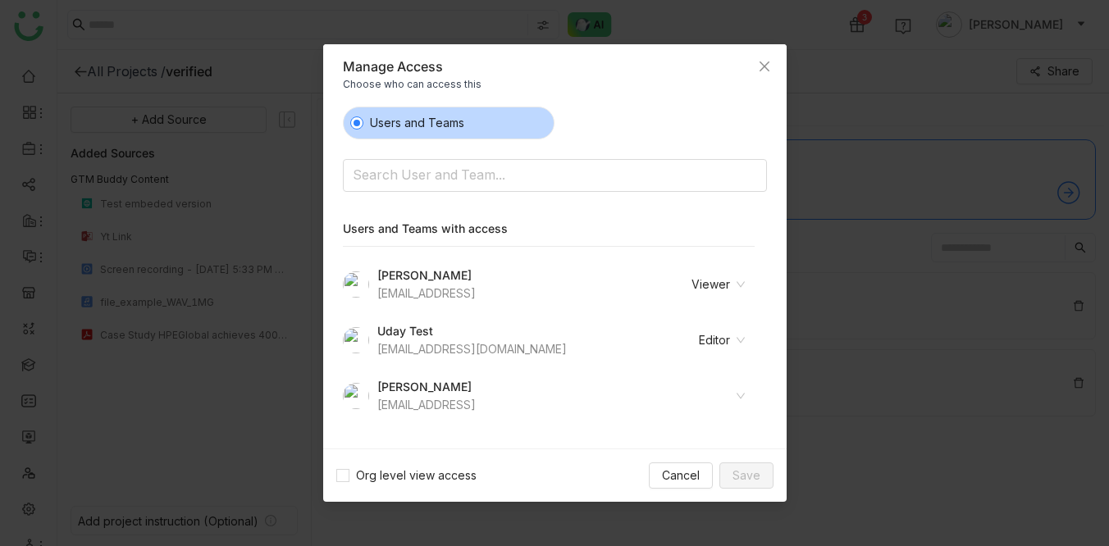
click at [746, 285] on icon at bounding box center [741, 285] width 10 height 10
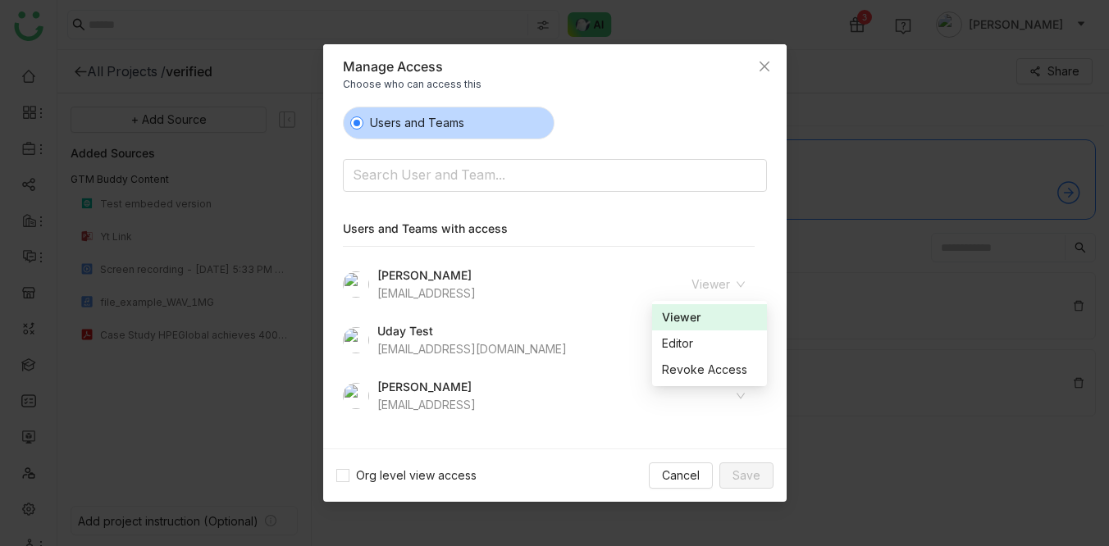
click at [700, 198] on div "Users and Teams Search User and Team... Users and Teams with access Avneesh Sri…" at bounding box center [555, 271] width 424 height 329
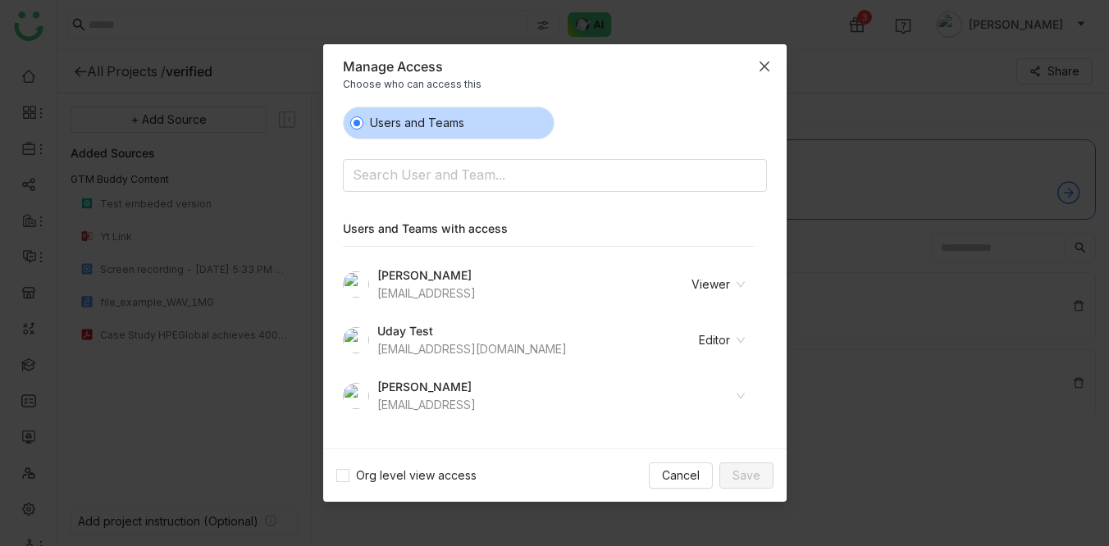
click at [763, 67] on icon "Close" at bounding box center [764, 67] width 10 height 10
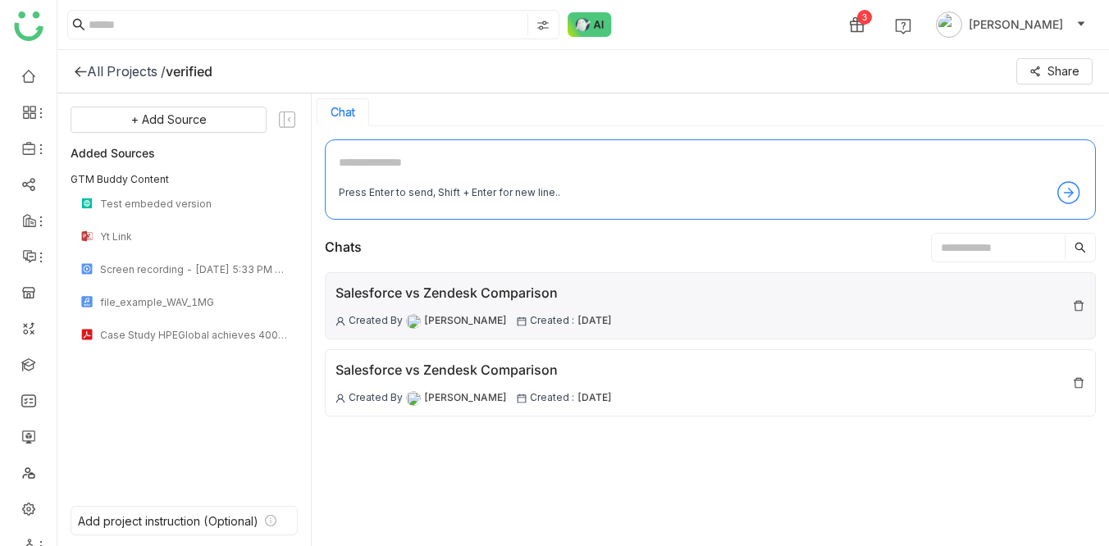
click at [496, 293] on div "Salesforce vs Zendesk Comparison" at bounding box center [474, 293] width 276 height 21
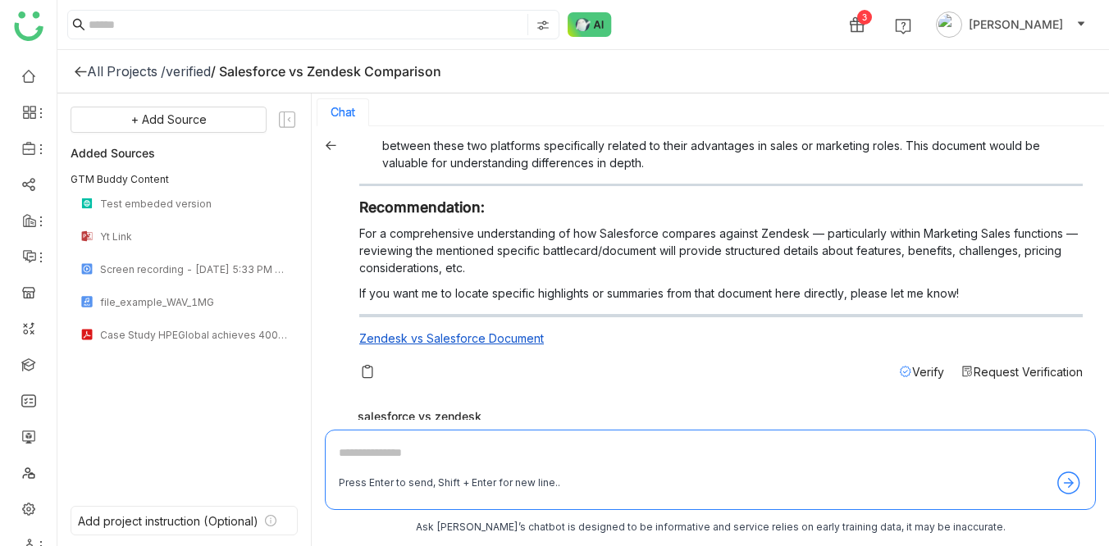
scroll to position [390, 0]
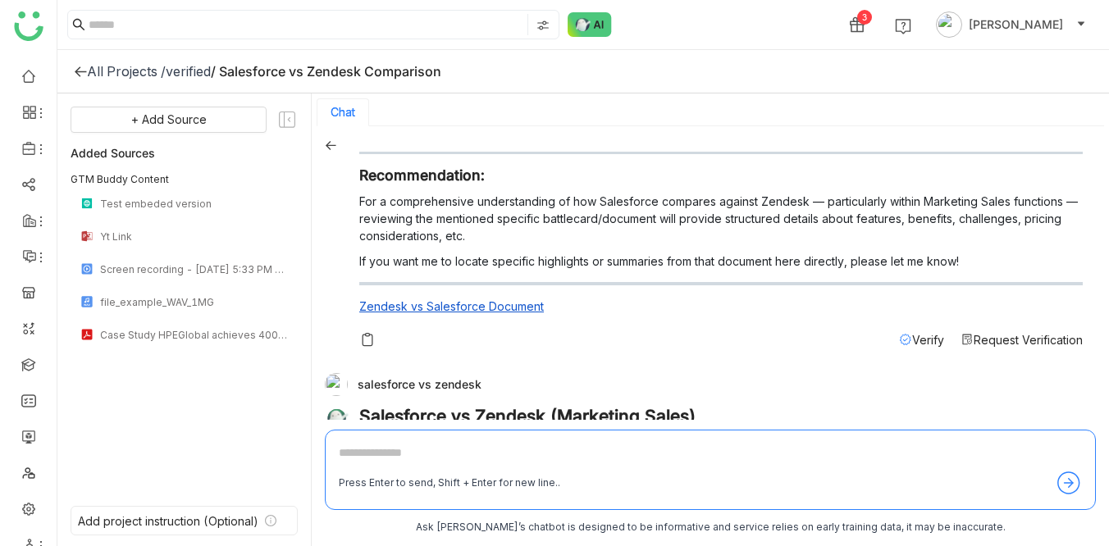
click at [1025, 338] on span "Request Verification" at bounding box center [1028, 340] width 109 height 14
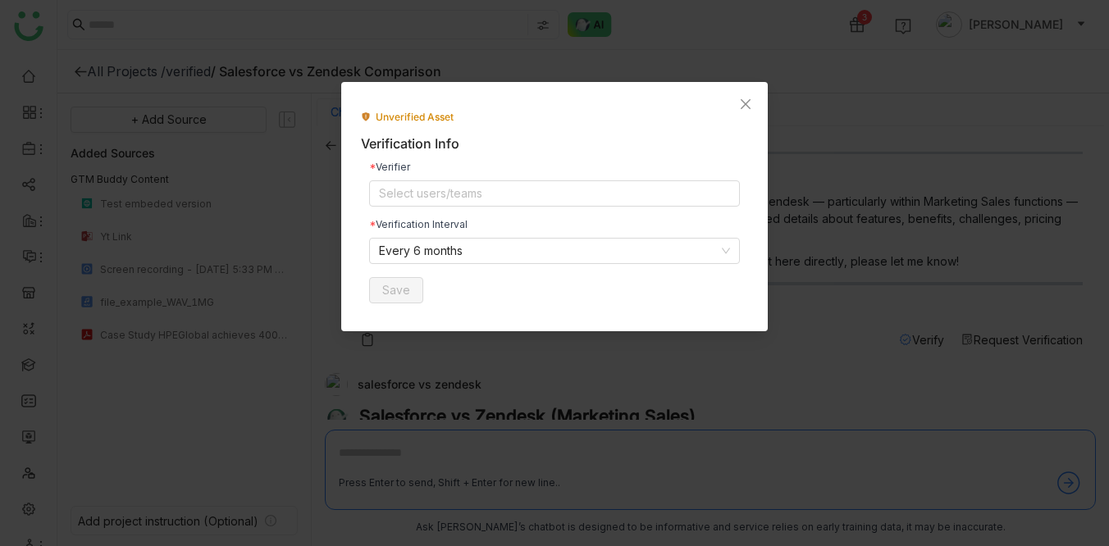
click at [488, 178] on div "Verifier Select users/teams" at bounding box center [554, 184] width 371 height 44
click at [514, 189] on nz-select-top-control "Select users/teams" at bounding box center [554, 193] width 371 height 26
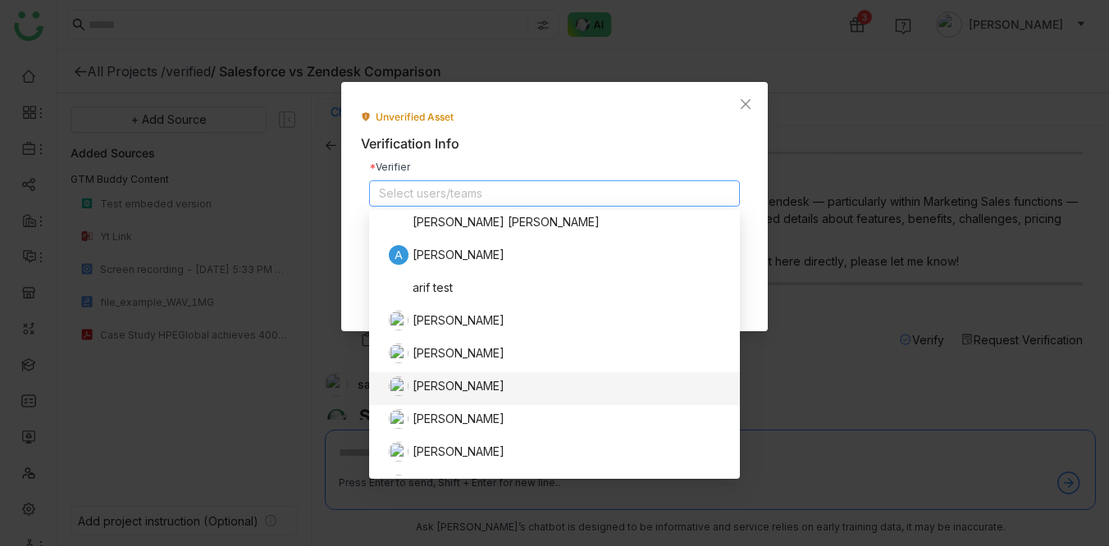
scroll to position [358, 0]
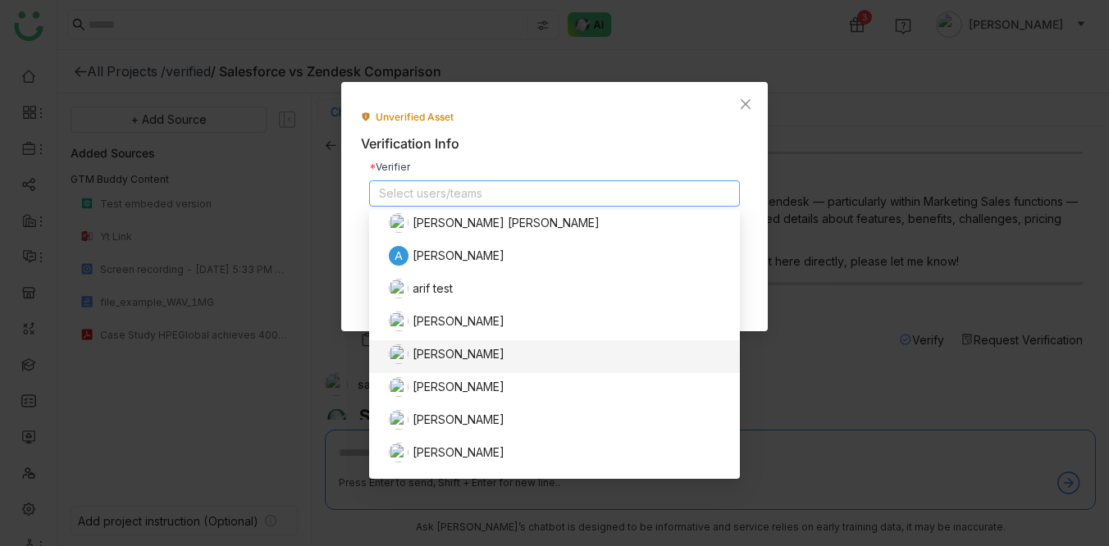
click at [487, 351] on div "Avneesh Srivastava" at bounding box center [559, 355] width 341 height 20
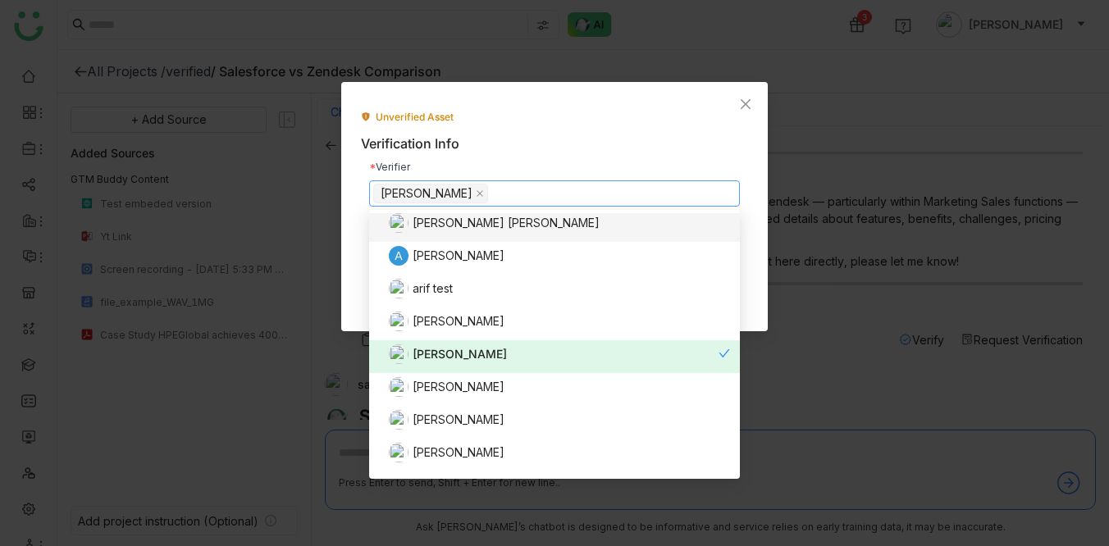
click at [565, 93] on div "Unverified Asset Verification Info Verifier Avneesh Srivastava Verification Int…" at bounding box center [554, 206] width 427 height 249
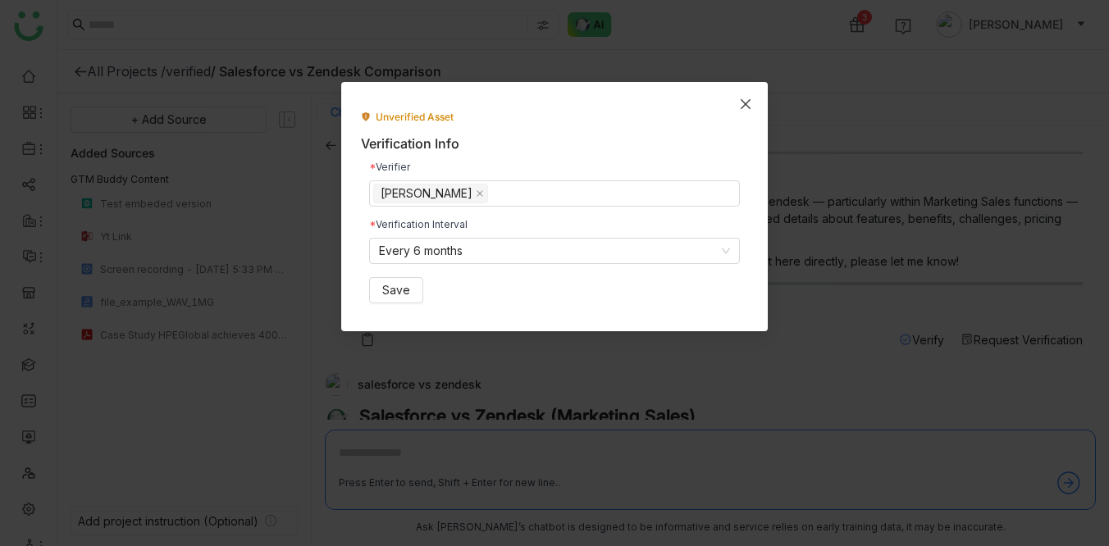
click at [749, 92] on span "Close" at bounding box center [746, 104] width 44 height 44
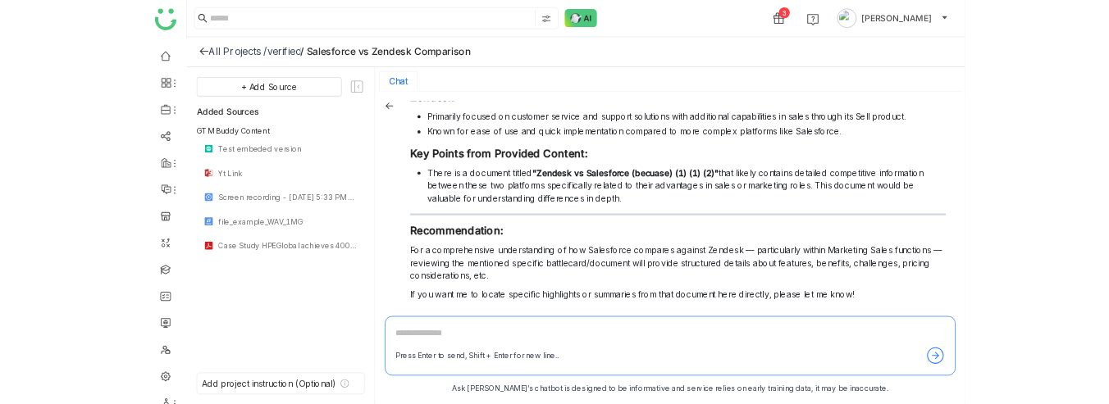
scroll to position [473, 0]
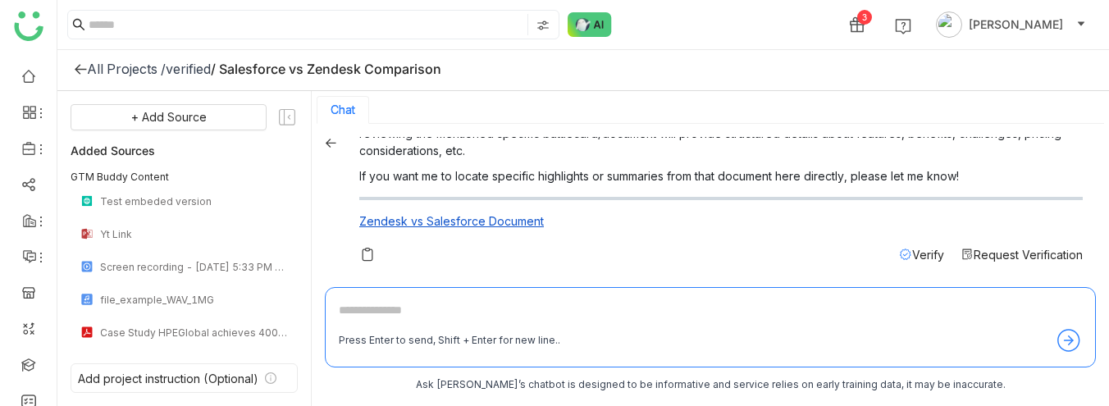
click at [1005, 253] on span "Request Verification" at bounding box center [1028, 255] width 109 height 14
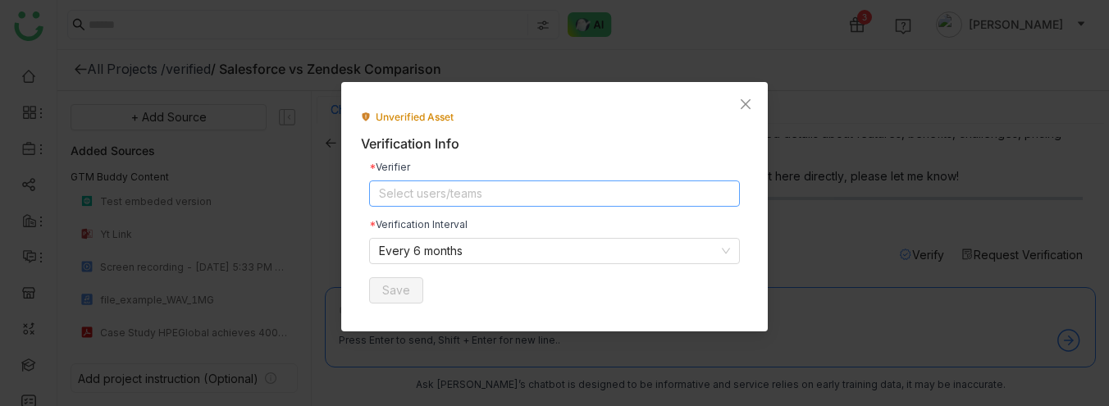
click at [413, 194] on nz-select-top-control "Select users/teams" at bounding box center [554, 193] width 371 height 26
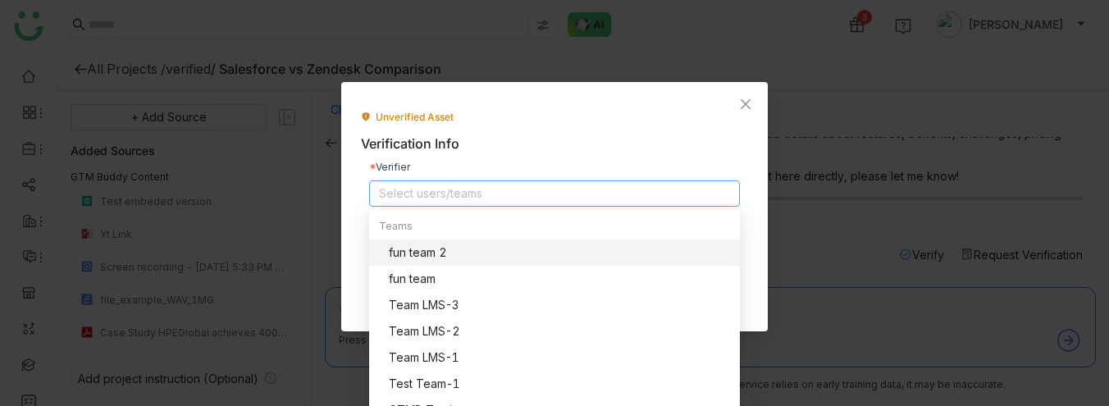
click at [453, 249] on div "fun team 2" at bounding box center [559, 253] width 341 height 18
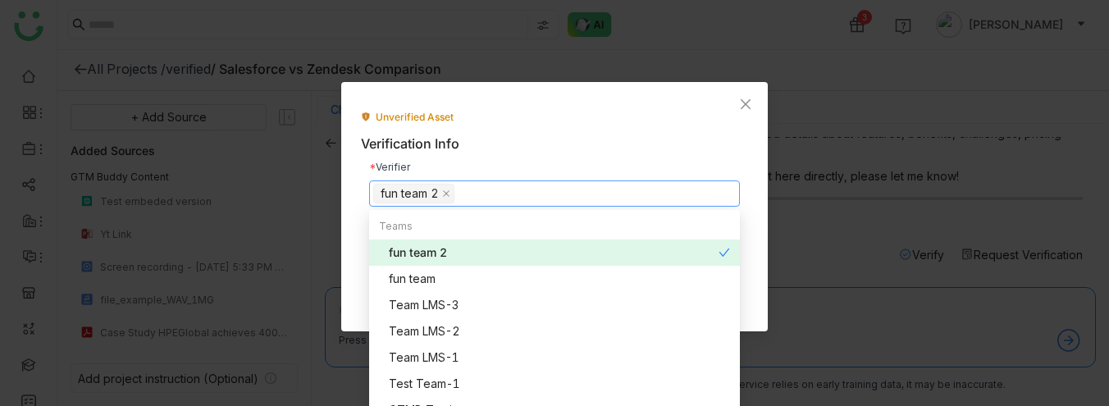
click at [561, 151] on div "Verification Info" at bounding box center [554, 144] width 387 height 21
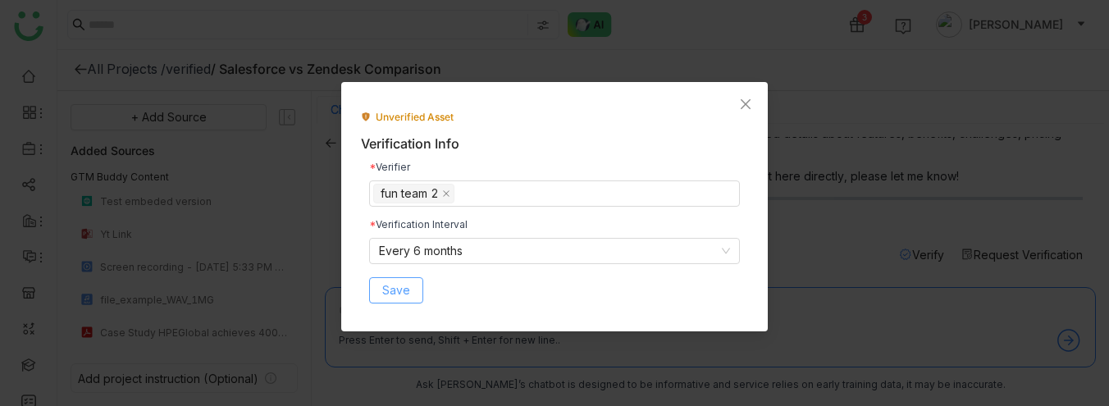
click at [390, 287] on span "Save" at bounding box center [396, 290] width 28 height 18
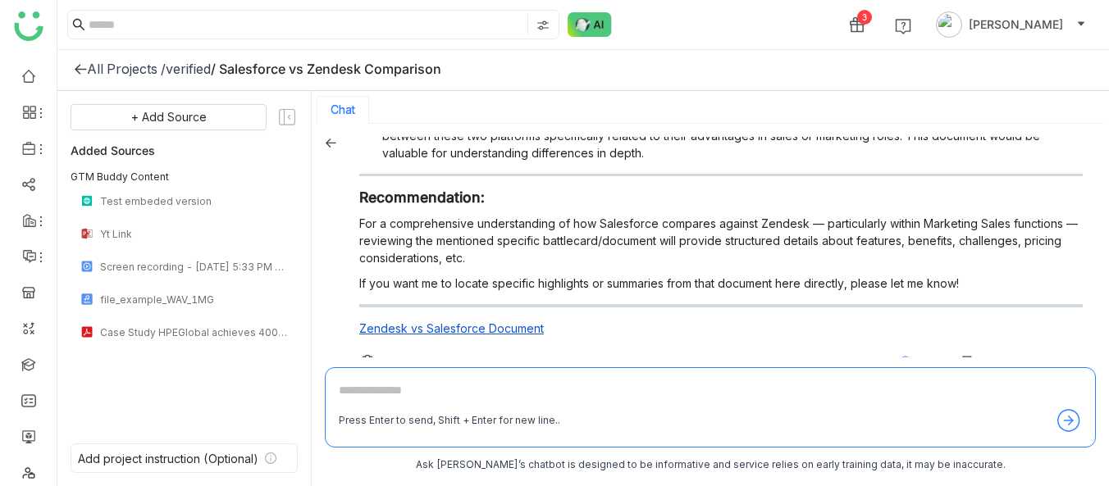
scroll to position [456, 0]
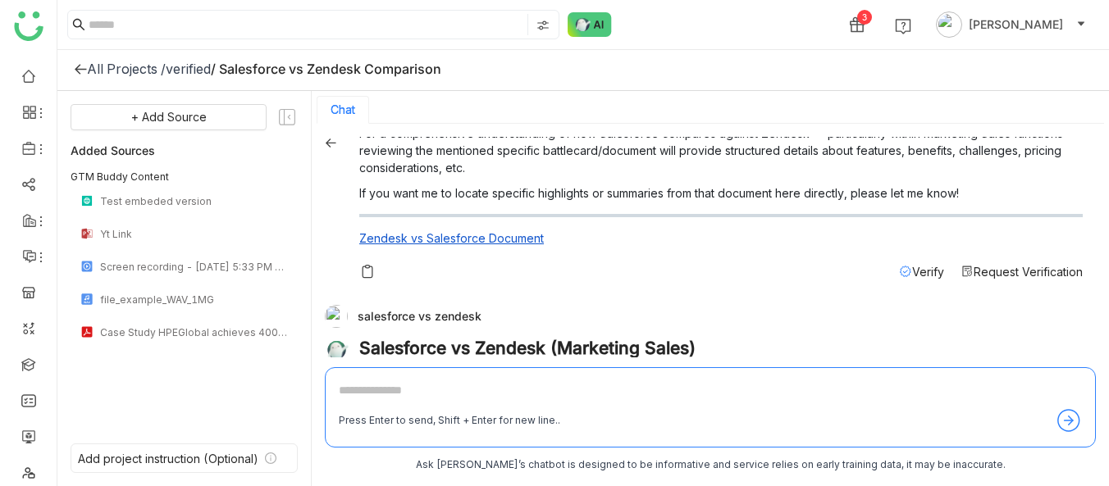
click at [908, 262] on div "Salesforce vs Zendesk (Marketing Sales) The content provides some insights rega…" at bounding box center [721, 1] width 724 height 559
click at [923, 272] on span "Verify" at bounding box center [928, 272] width 32 height 14
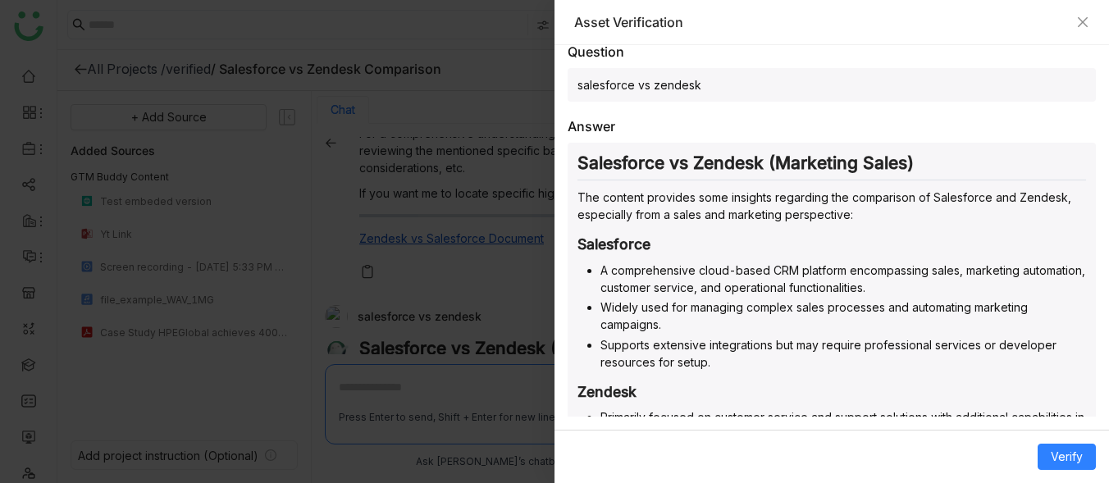
scroll to position [0, 0]
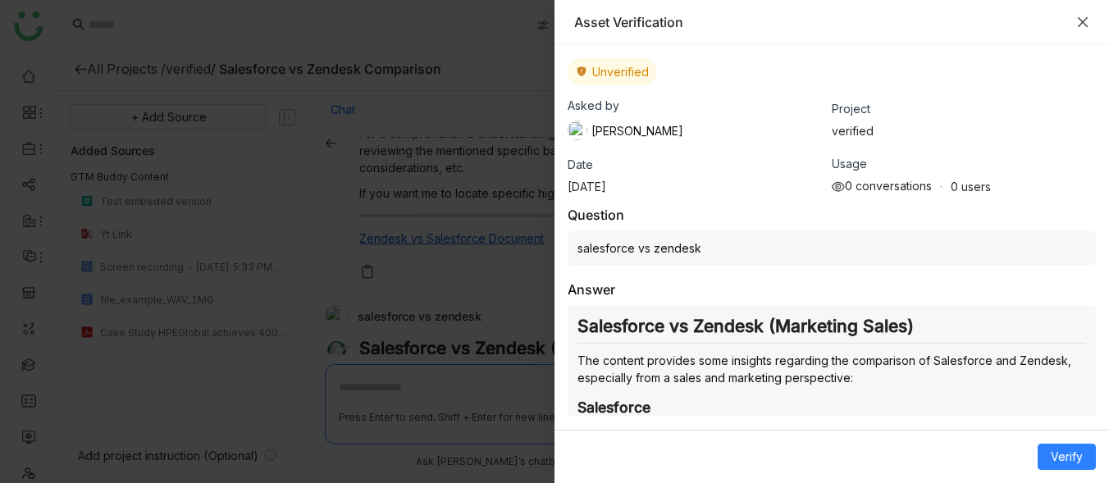
click at [1081, 26] on icon "Close" at bounding box center [1082, 22] width 13 height 13
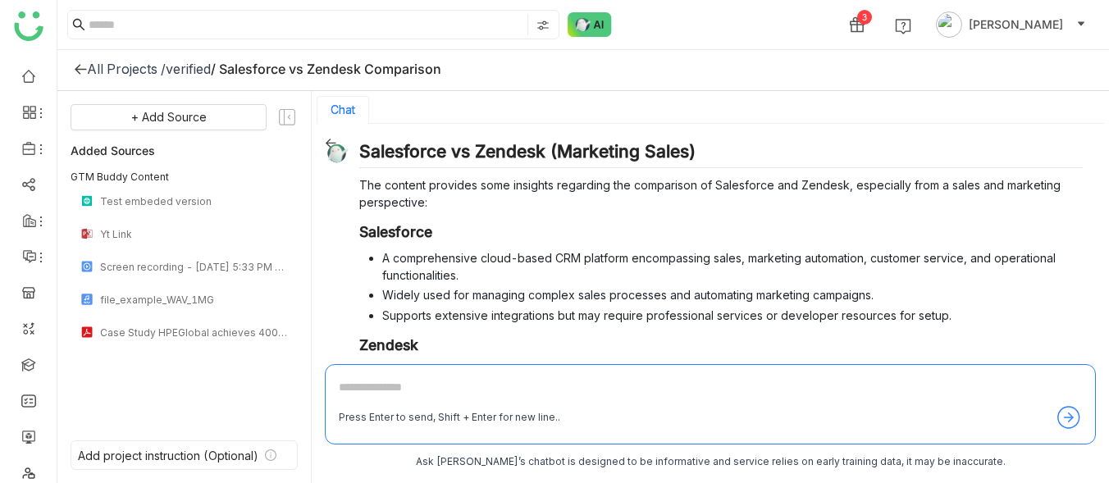
scroll to position [1014, 0]
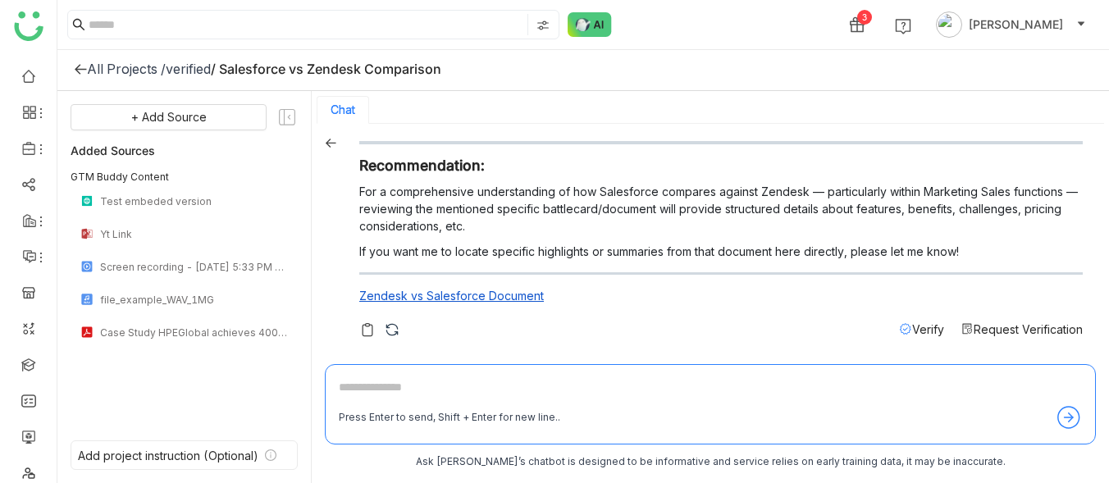
click at [915, 323] on span "Verify" at bounding box center [928, 329] width 32 height 14
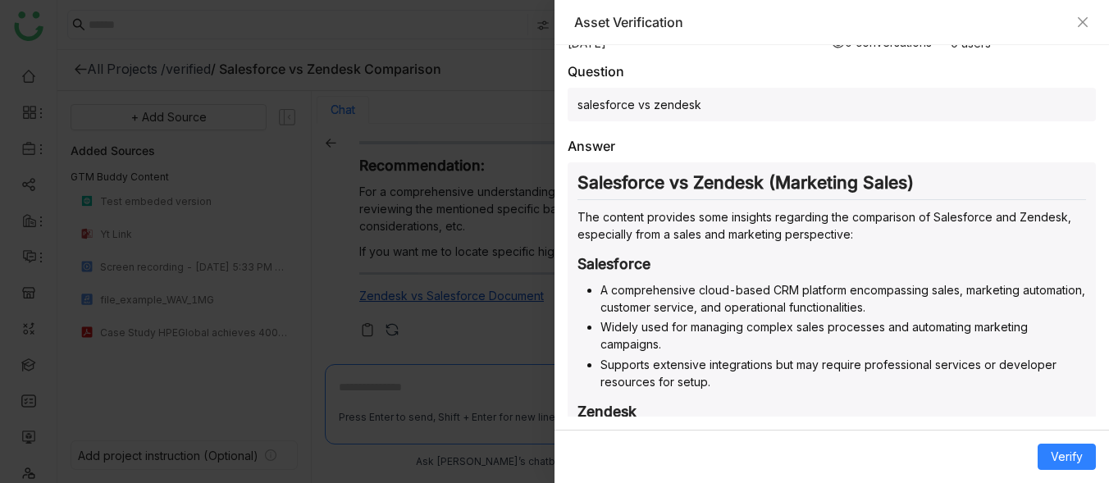
scroll to position [0, 0]
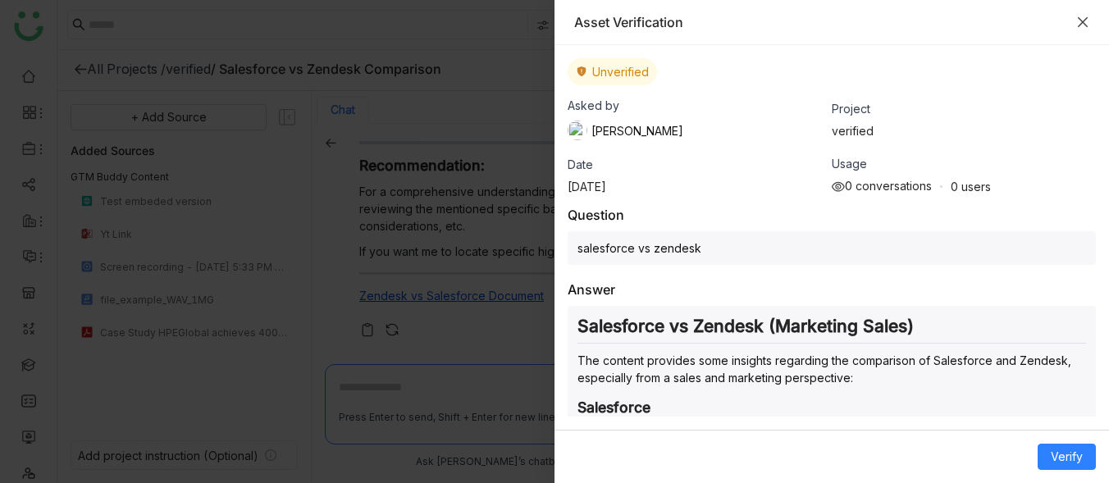
click at [1084, 20] on icon "Close" at bounding box center [1083, 22] width 10 height 10
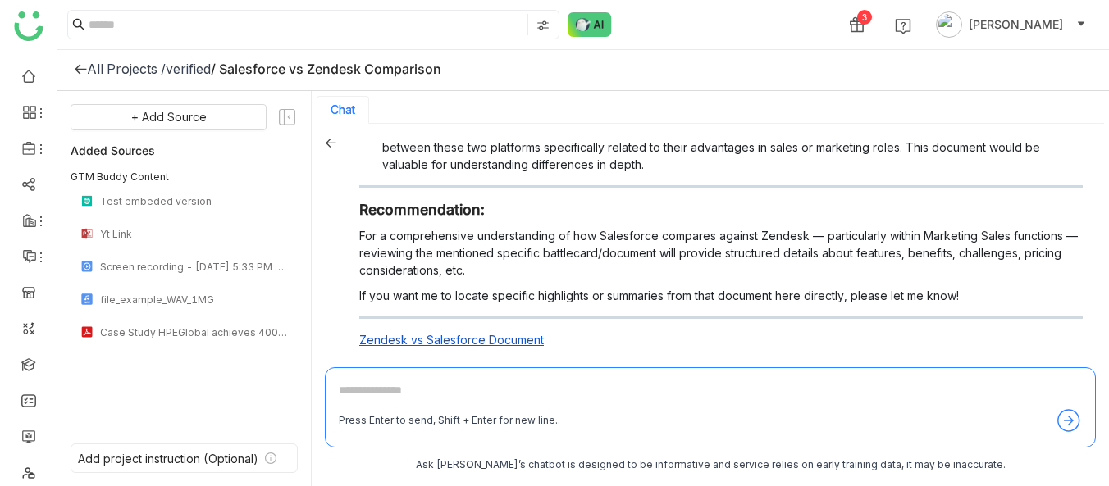
scroll to position [1011, 0]
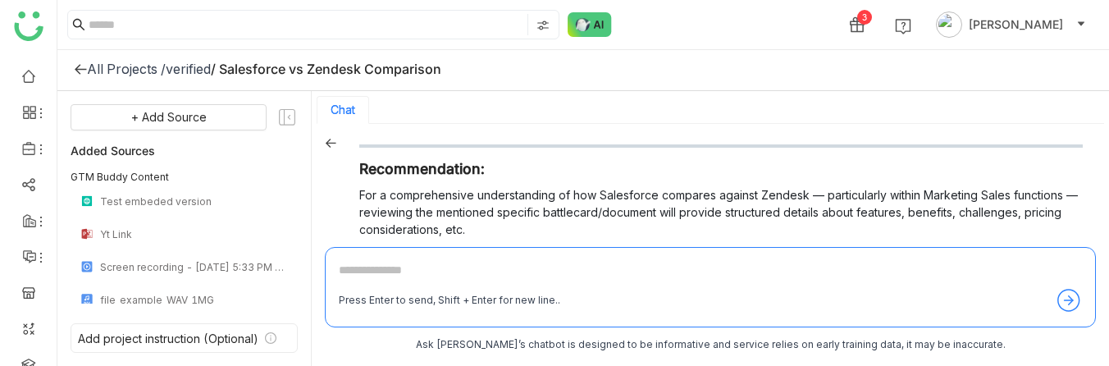
click at [751, 267] on textarea at bounding box center [710, 274] width 743 height 26
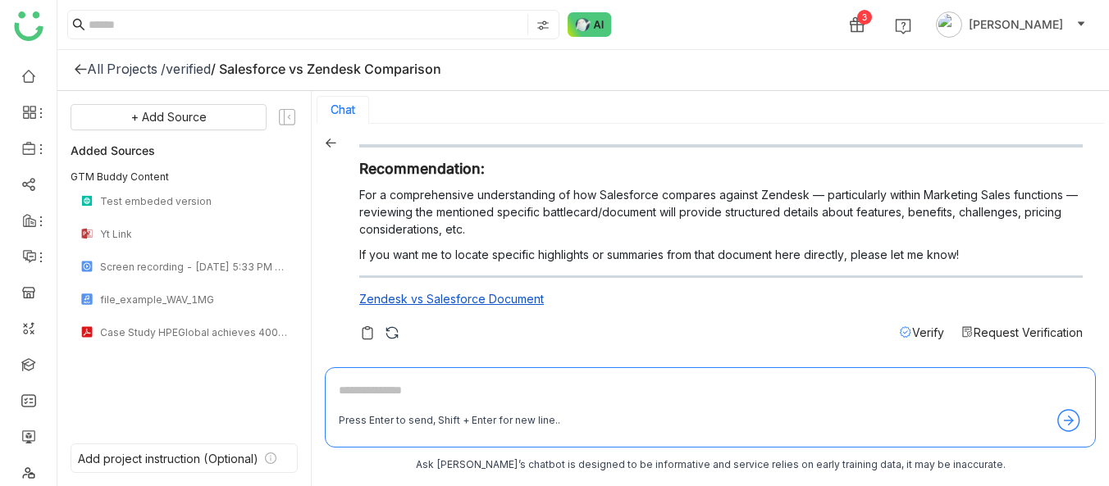
click at [982, 323] on div "Salesforce vs Zendesk (Marketing Sales) The content provides some insights rega…" at bounding box center [721, 62] width 724 height 559
click at [993, 327] on span "Request Verification" at bounding box center [1028, 333] width 109 height 14
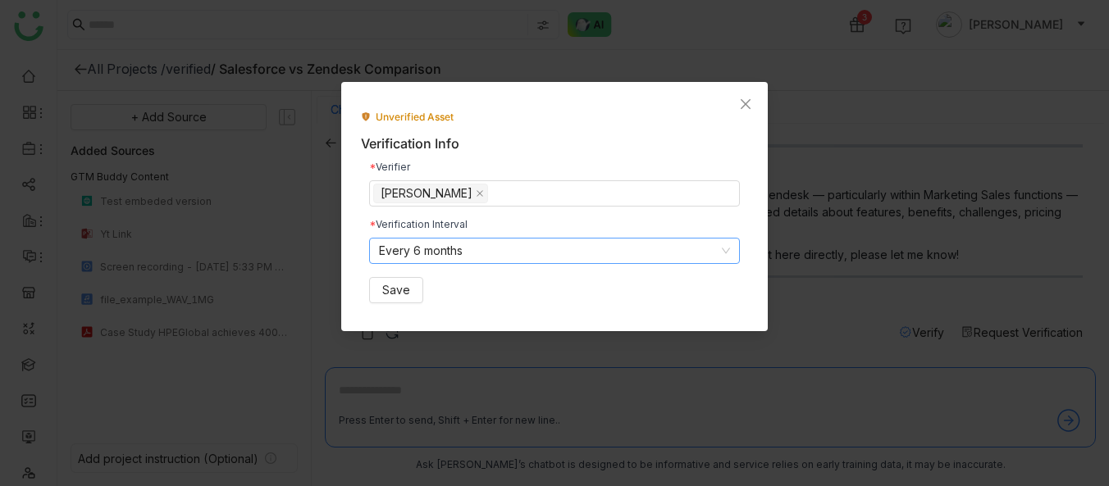
click at [484, 253] on nz-select-item "Every 6 months" at bounding box center [554, 251] width 351 height 25
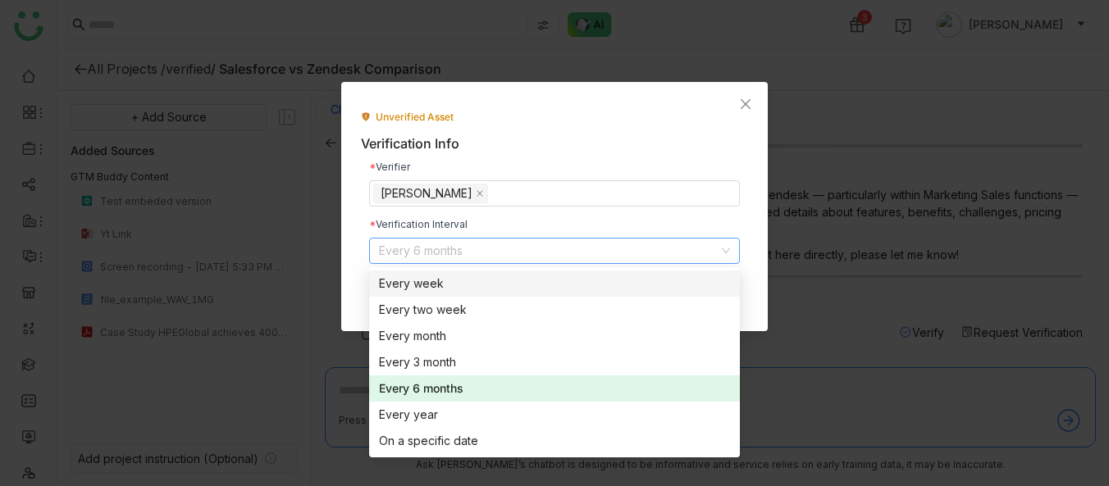
click at [500, 241] on nz-select-item "Every 6 months" at bounding box center [554, 251] width 351 height 25
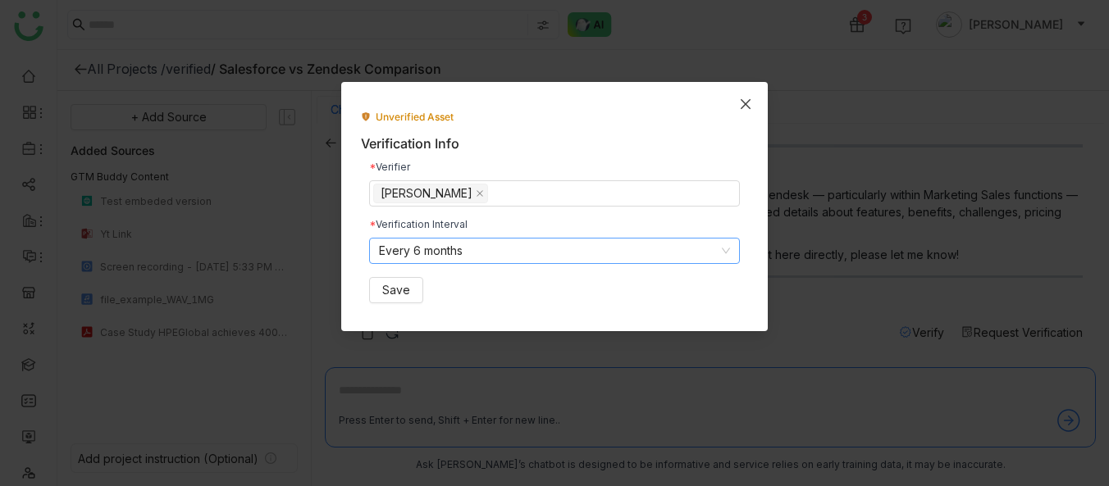
click at [744, 103] on icon "Close" at bounding box center [745, 104] width 13 height 13
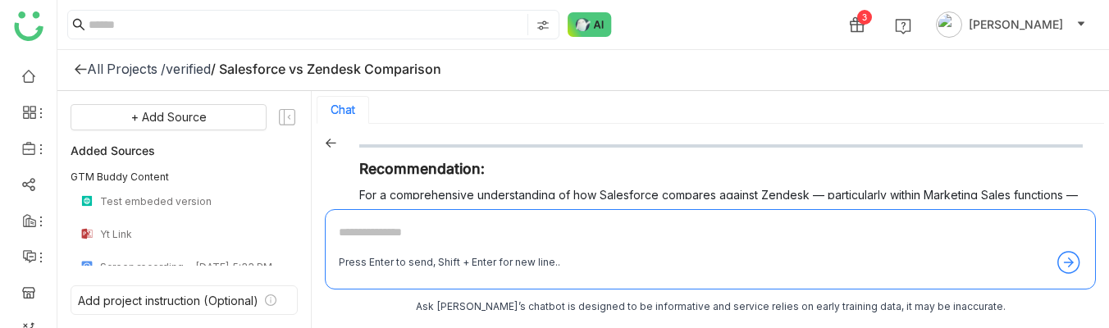
click at [727, 34] on div "3 Veena Pulicharla" at bounding box center [583, 24] width 1052 height 49
click at [743, 31] on div "3 Veena Pulicharla" at bounding box center [583, 24] width 1052 height 49
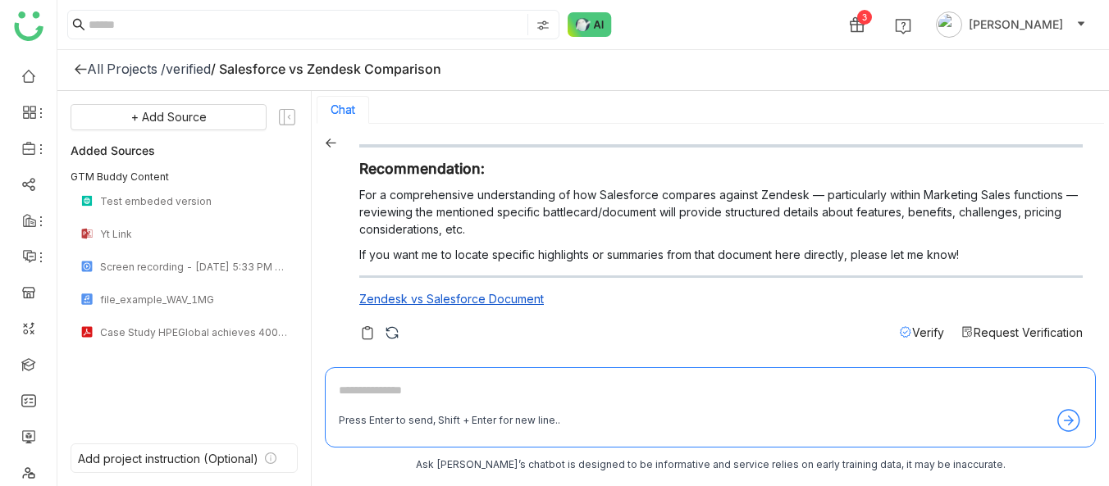
click at [1002, 329] on span "Request Verification" at bounding box center [1028, 333] width 109 height 14
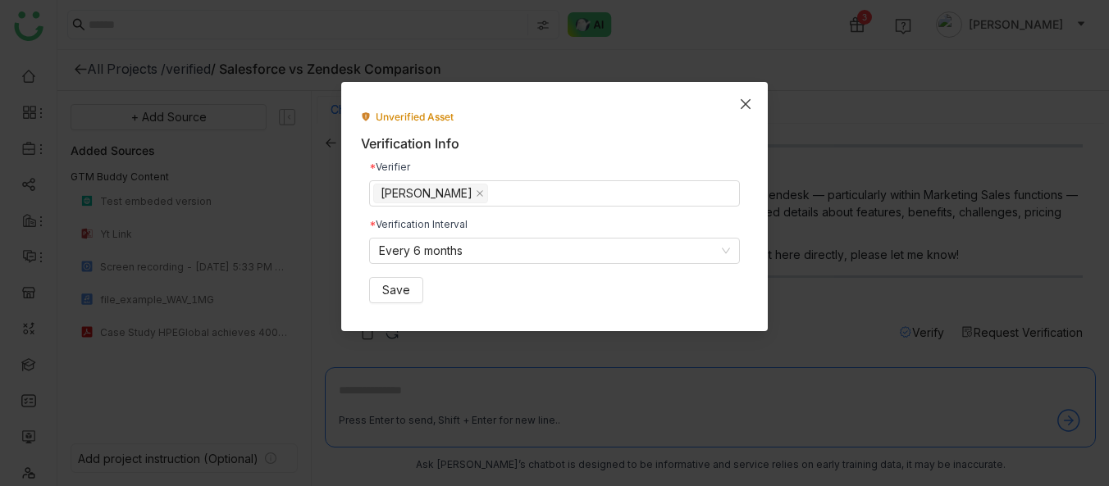
click at [749, 101] on icon "Close" at bounding box center [745, 104] width 13 height 13
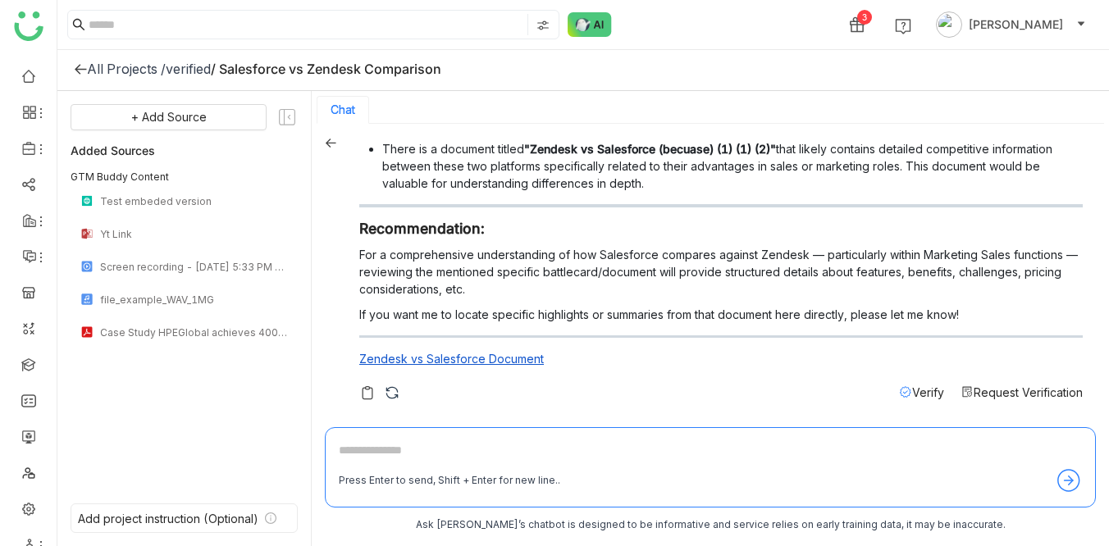
scroll to position [951, 0]
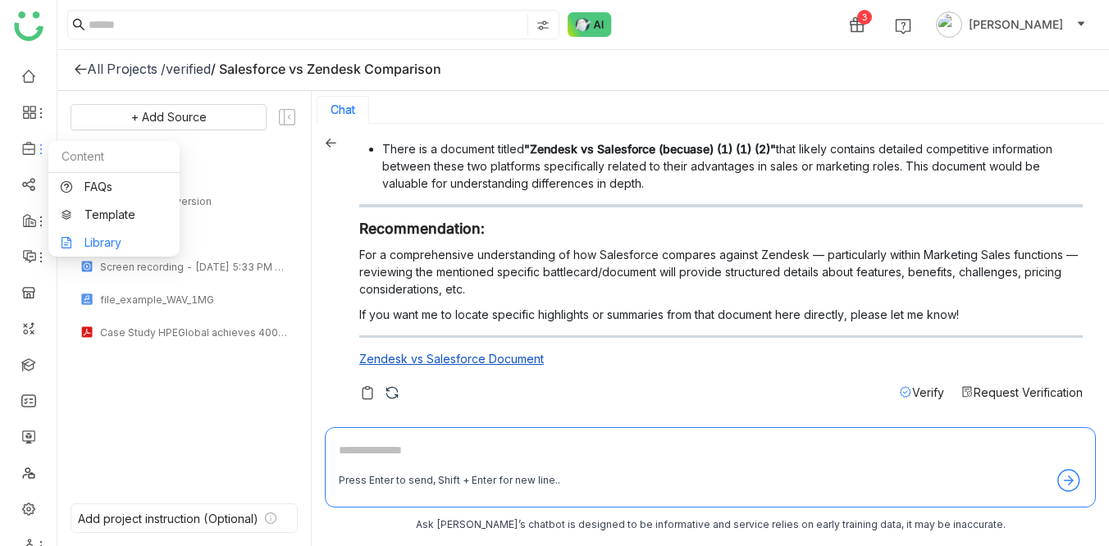
click at [121, 248] on link "Library" at bounding box center [114, 242] width 107 height 11
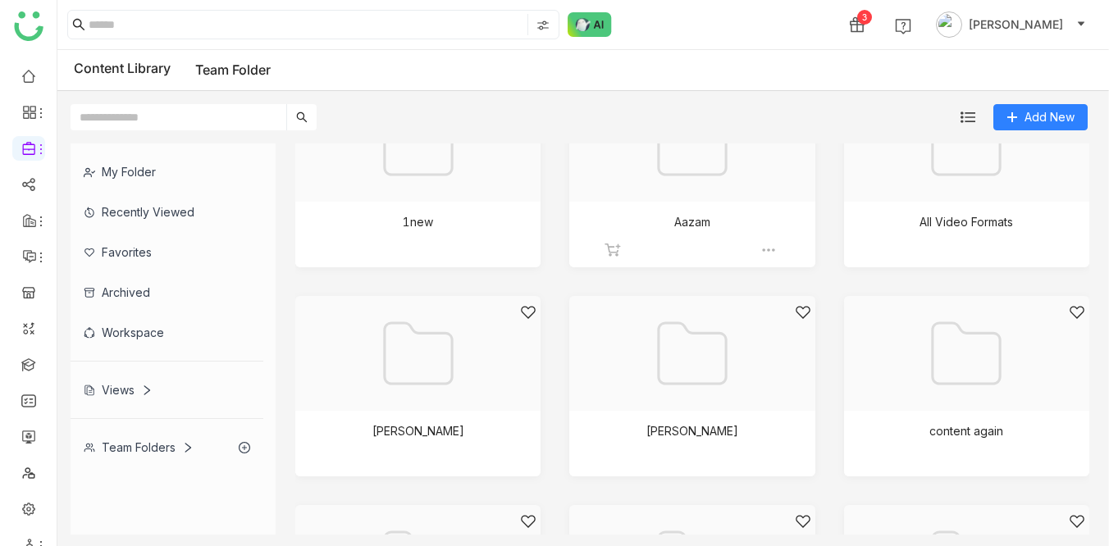
scroll to position [251, 0]
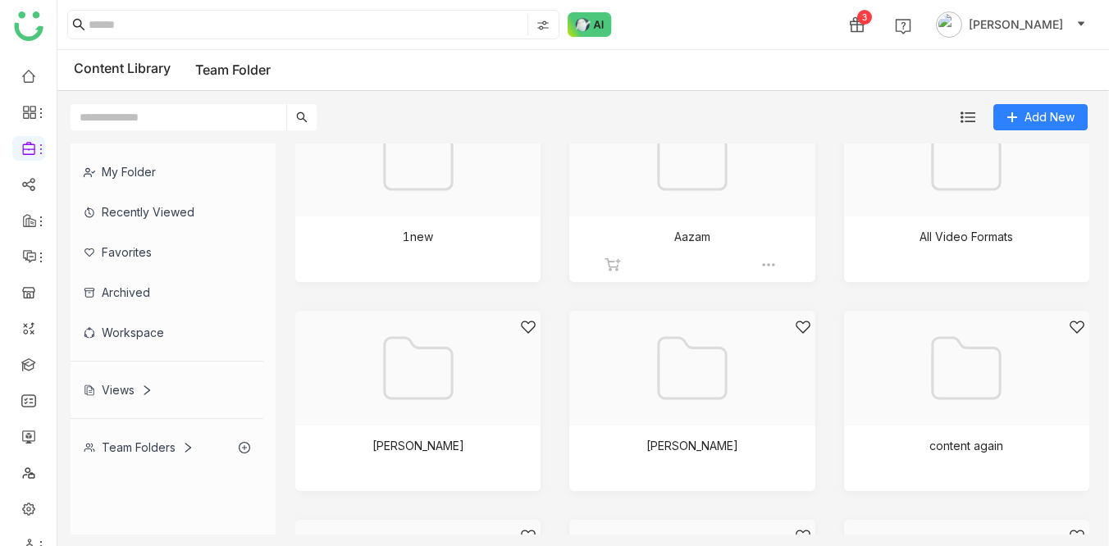
click at [611, 395] on div at bounding box center [685, 388] width 217 height 139
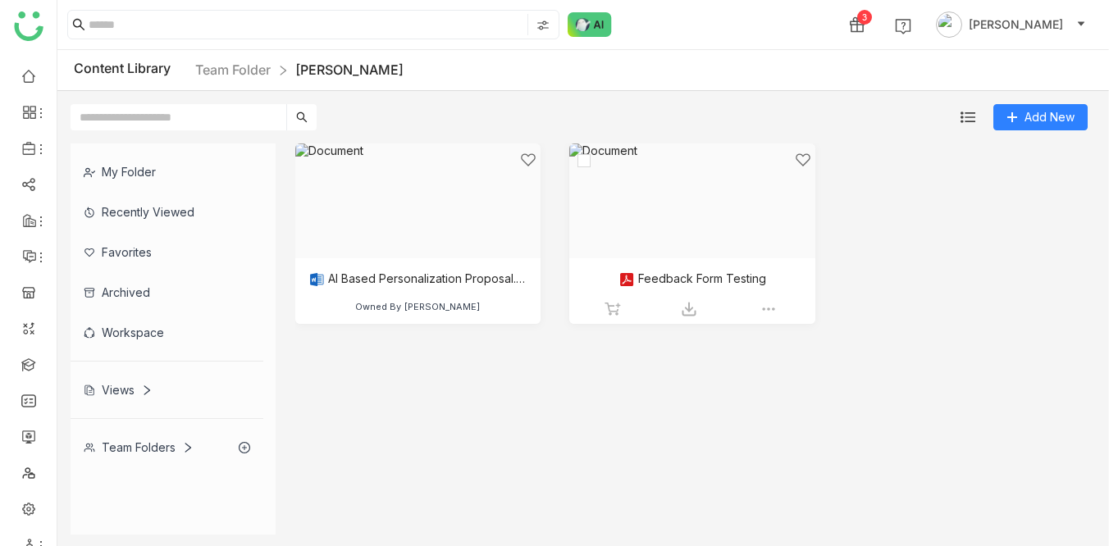
click at [651, 231] on div at bounding box center [685, 221] width 217 height 139
click at [692, 193] on div at bounding box center [685, 221] width 217 height 139
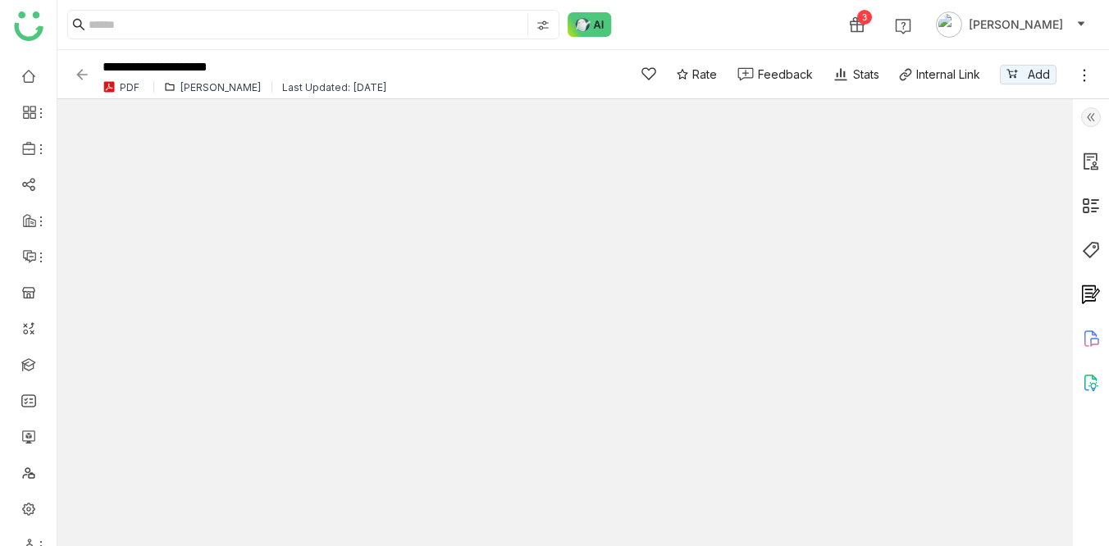
click at [1085, 74] on icon at bounding box center [1084, 75] width 16 height 16
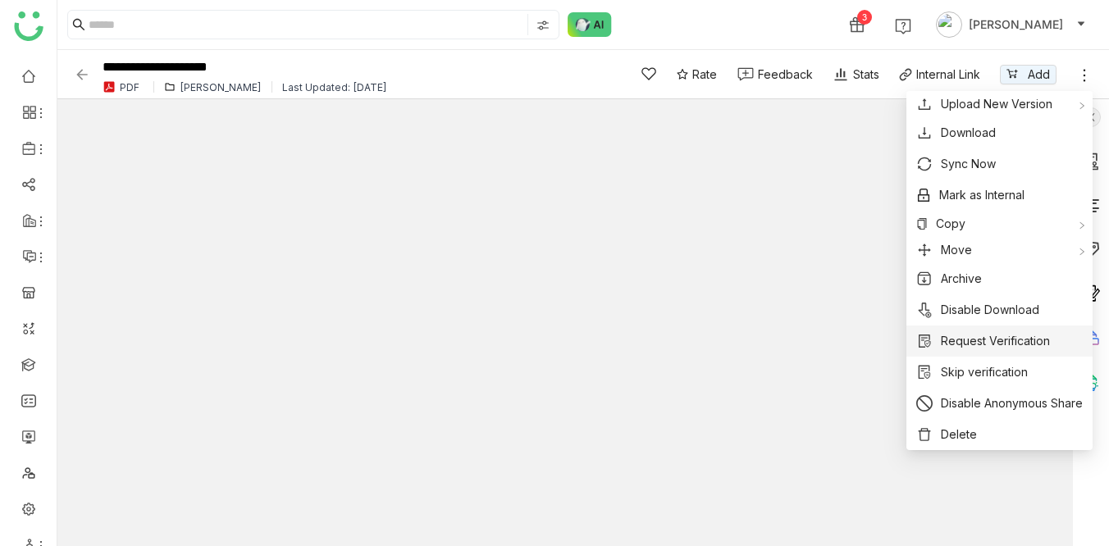
click at [988, 343] on span "Request Verification" at bounding box center [995, 341] width 109 height 18
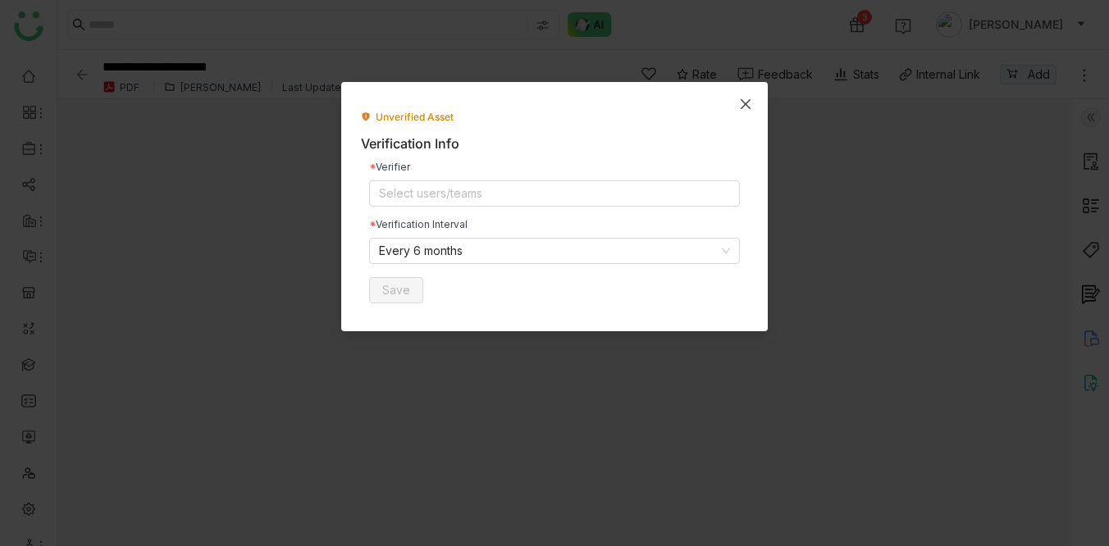
click at [747, 100] on icon "Close" at bounding box center [745, 104] width 13 height 13
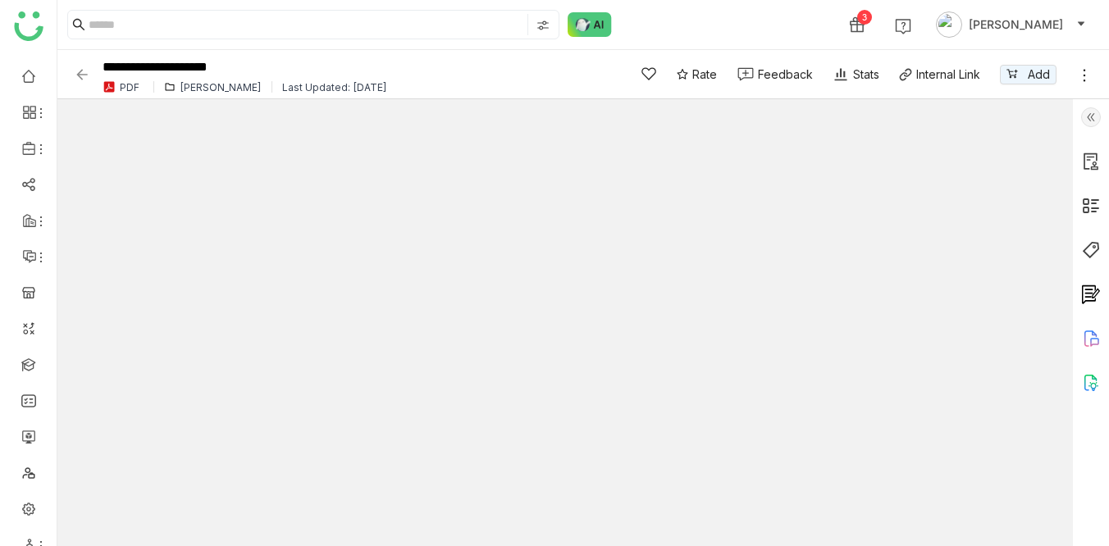
click at [1084, 73] on icon at bounding box center [1084, 75] width 16 height 16
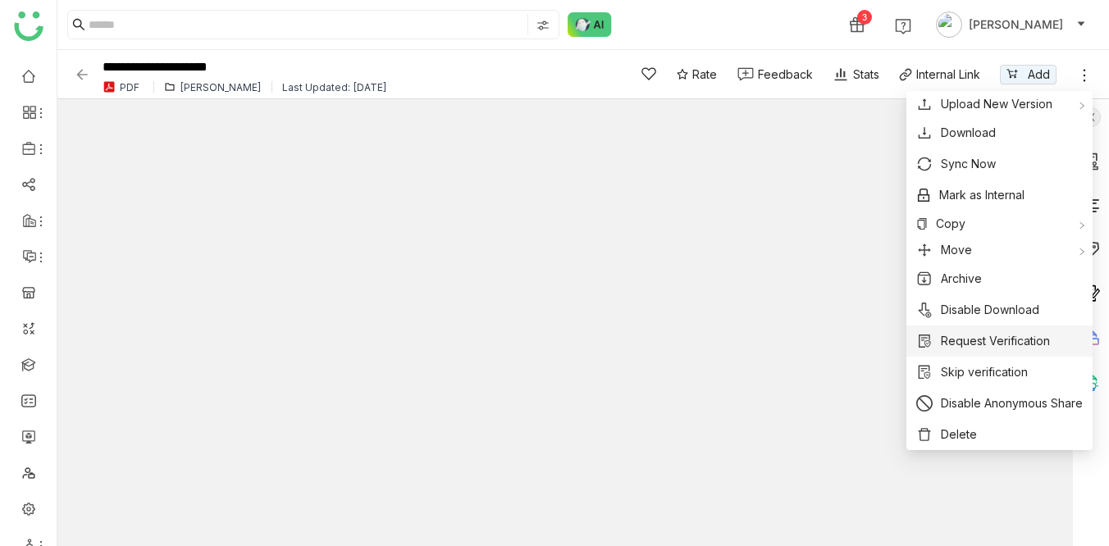
click at [997, 337] on span "Request Verification" at bounding box center [995, 341] width 109 height 18
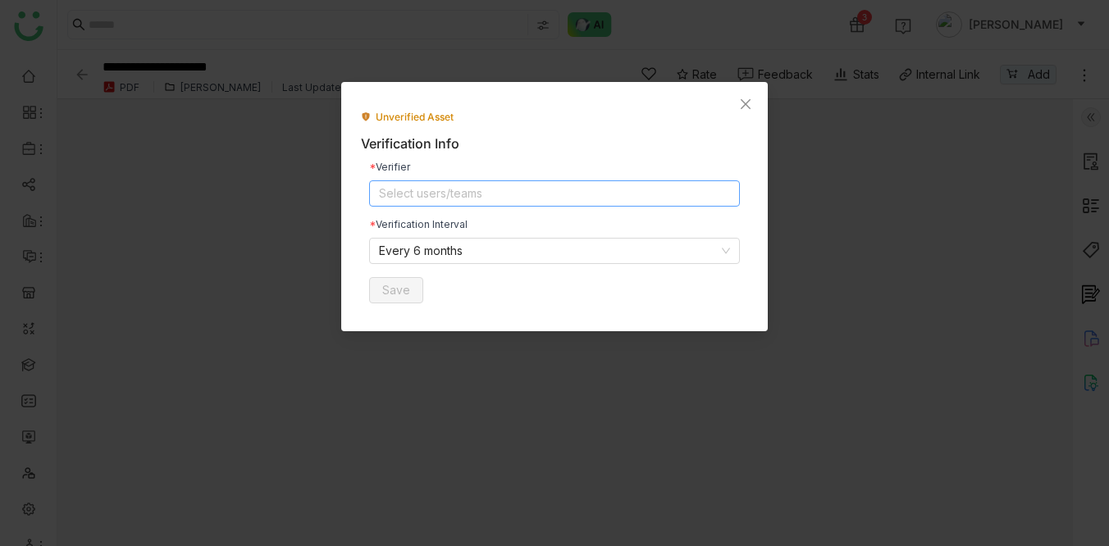
click at [472, 187] on nz-select-top-control "Select users/teams" at bounding box center [554, 193] width 371 height 26
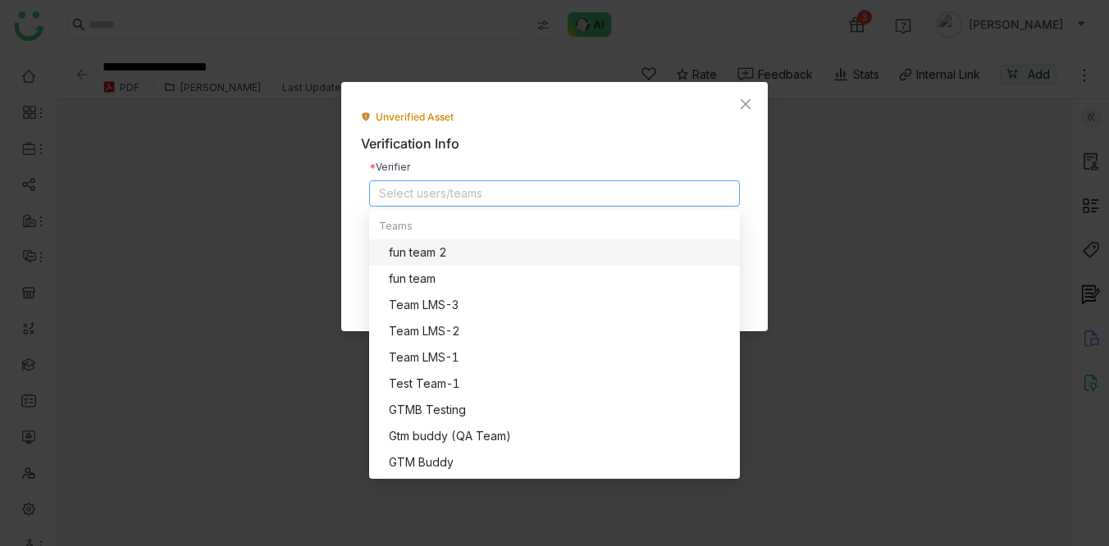
click at [577, 139] on div "Verification Info" at bounding box center [554, 144] width 387 height 21
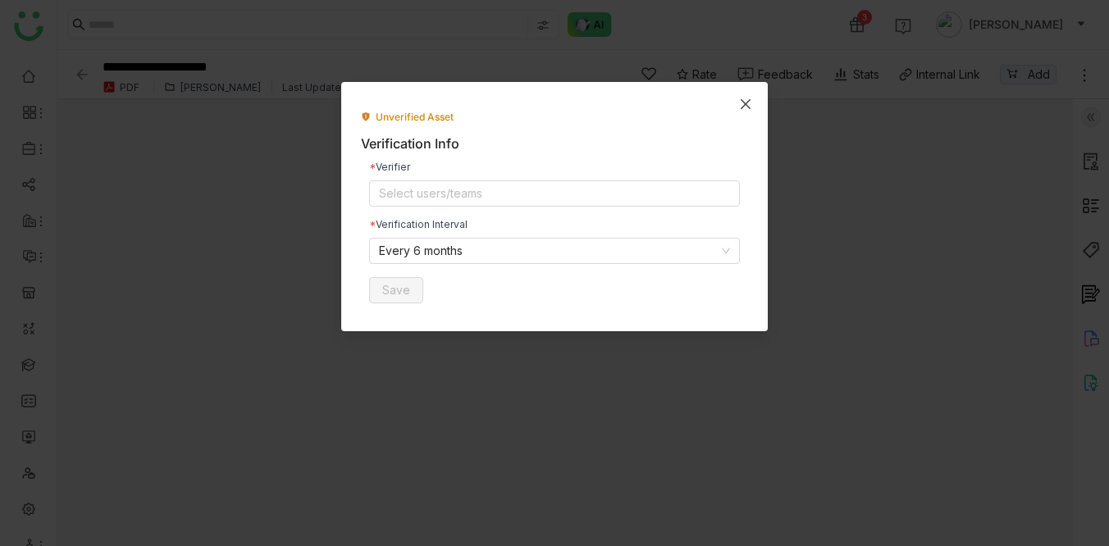
click at [749, 103] on icon "Close" at bounding box center [745, 104] width 13 height 13
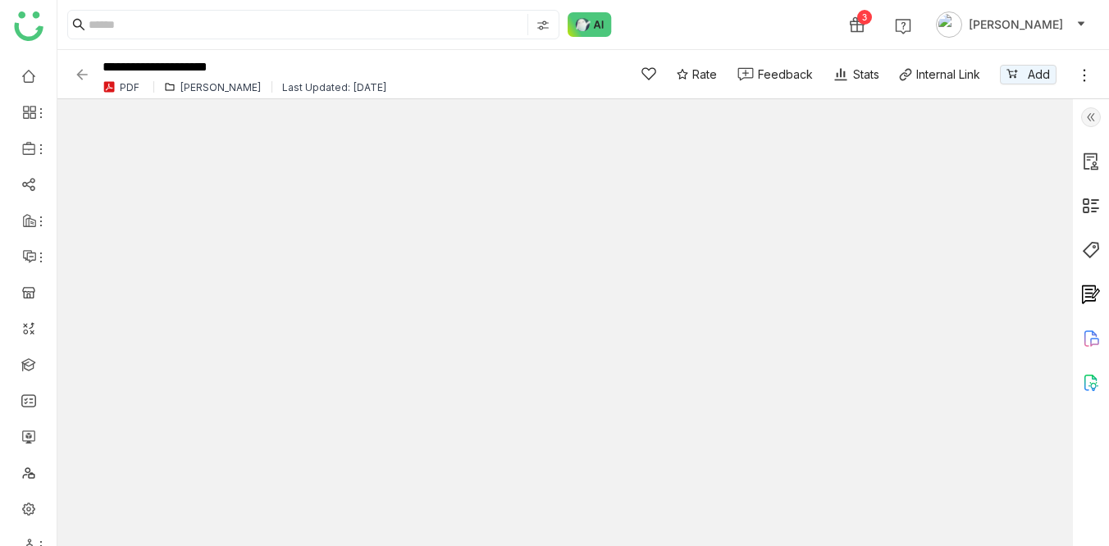
click at [78, 74] on img at bounding box center [82, 74] width 16 height 16
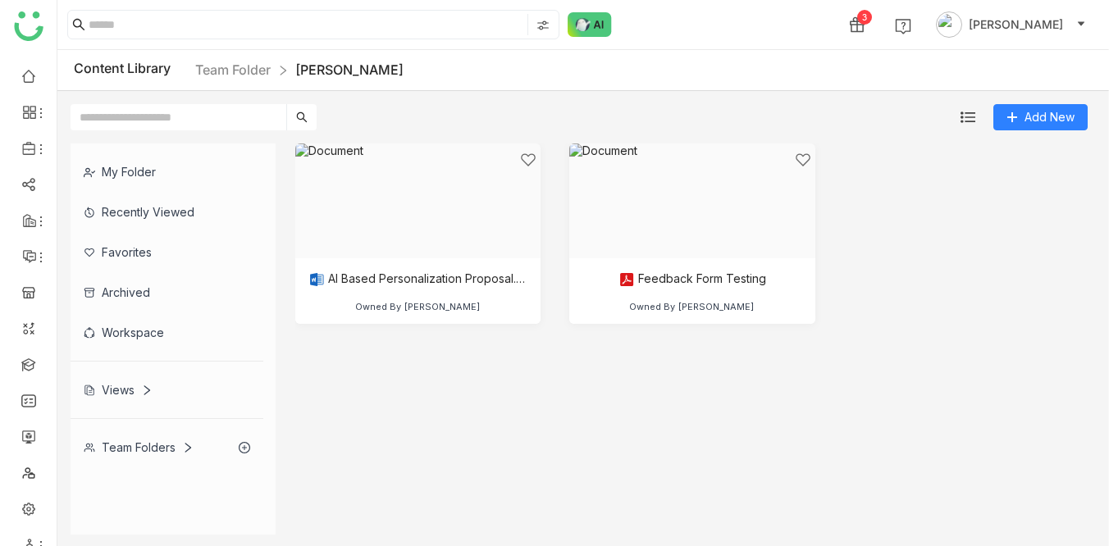
click at [742, 10] on div "3 Veena Pulicharla" at bounding box center [583, 24] width 1052 height 49
click at [33, 78] on link at bounding box center [28, 75] width 15 height 14
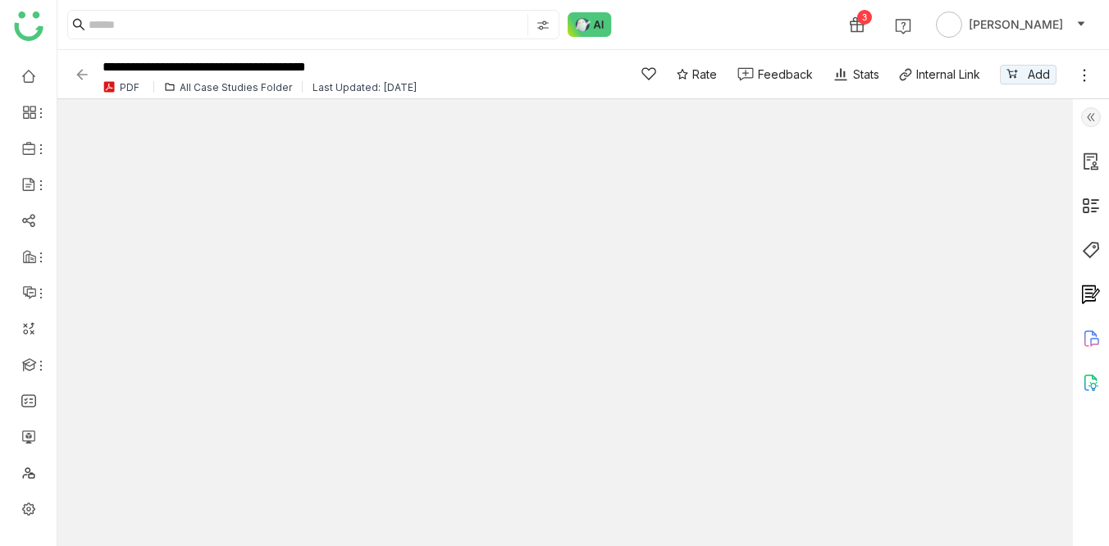
click at [1091, 253] on img at bounding box center [1091, 250] width 20 height 20
